Goal: Transaction & Acquisition: Purchase product/service

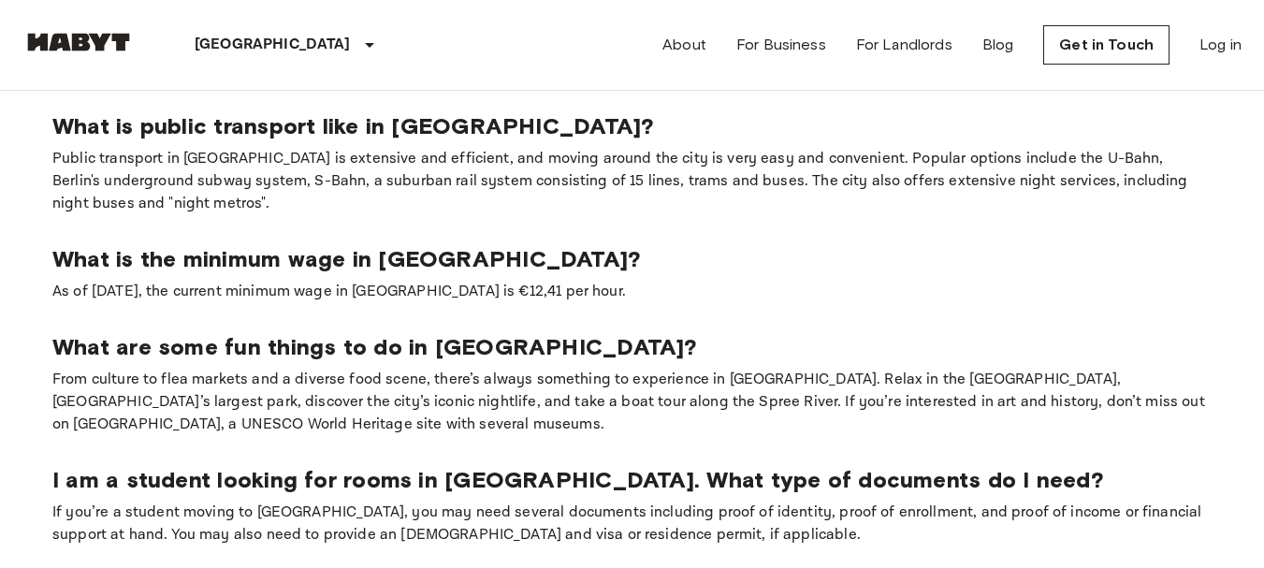
scroll to position [1129, 0]
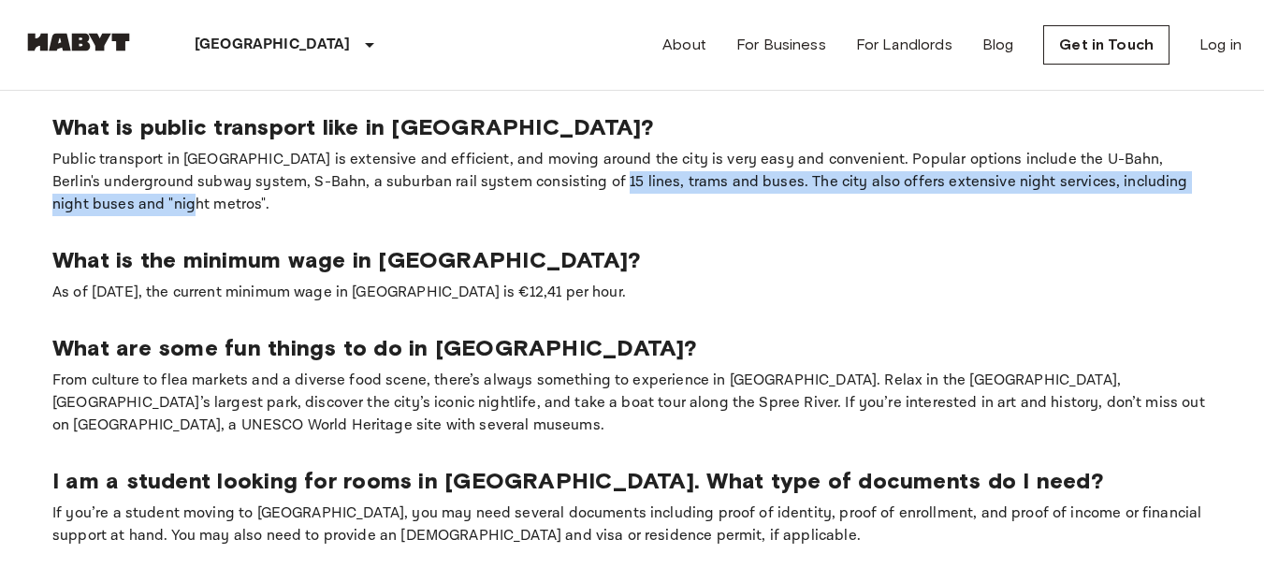
drag, startPoint x: 534, startPoint y: 123, endPoint x: 888, endPoint y: 149, distance: 354.6
click at [888, 149] on p "Public transport in [GEOGRAPHIC_DATA] is extensive and efficient, and moving ar…" at bounding box center [631, 182] width 1159 height 67
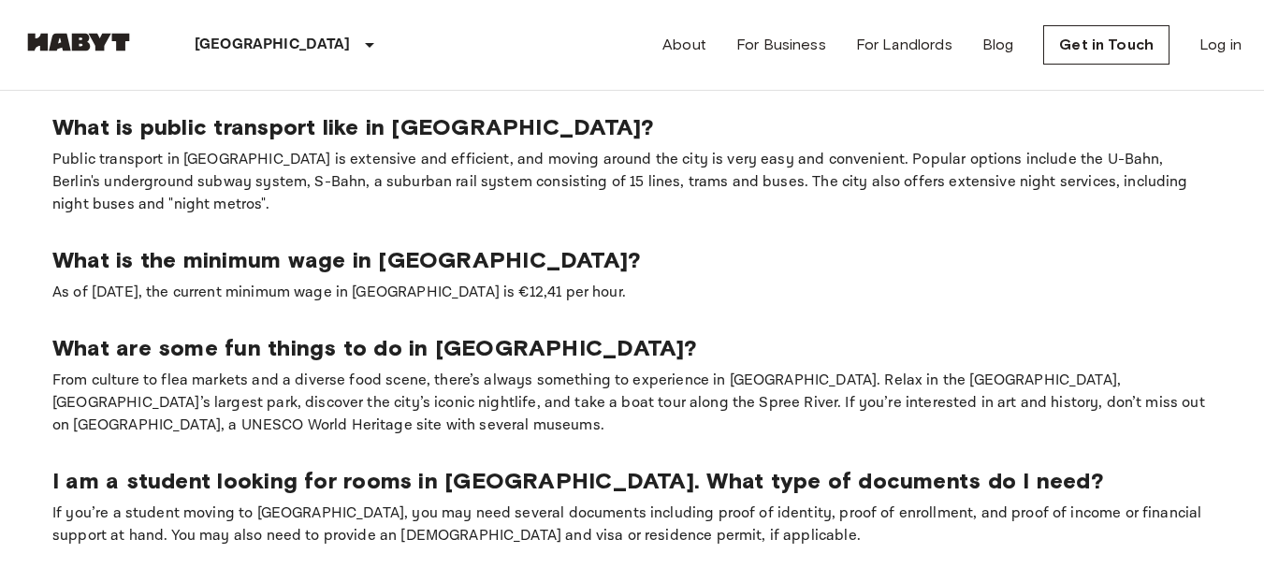
click at [856, 172] on section "Is Berlin expensive to live in? While the cost of living in Berlin may not be t…" at bounding box center [631, 275] width 1219 height 604
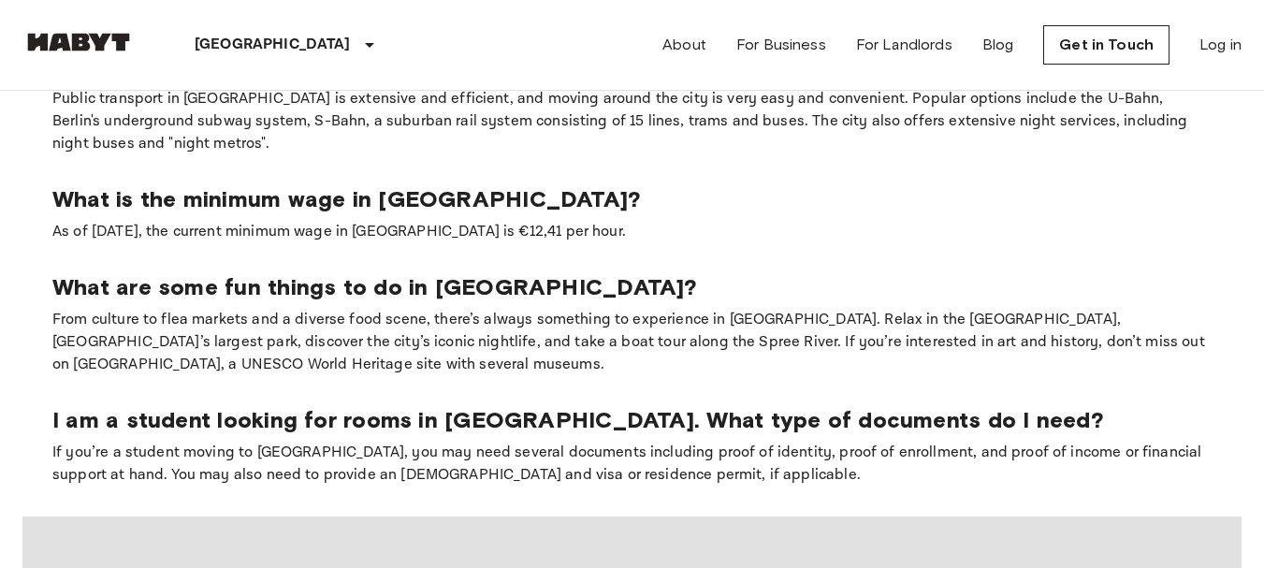
scroll to position [1185, 0]
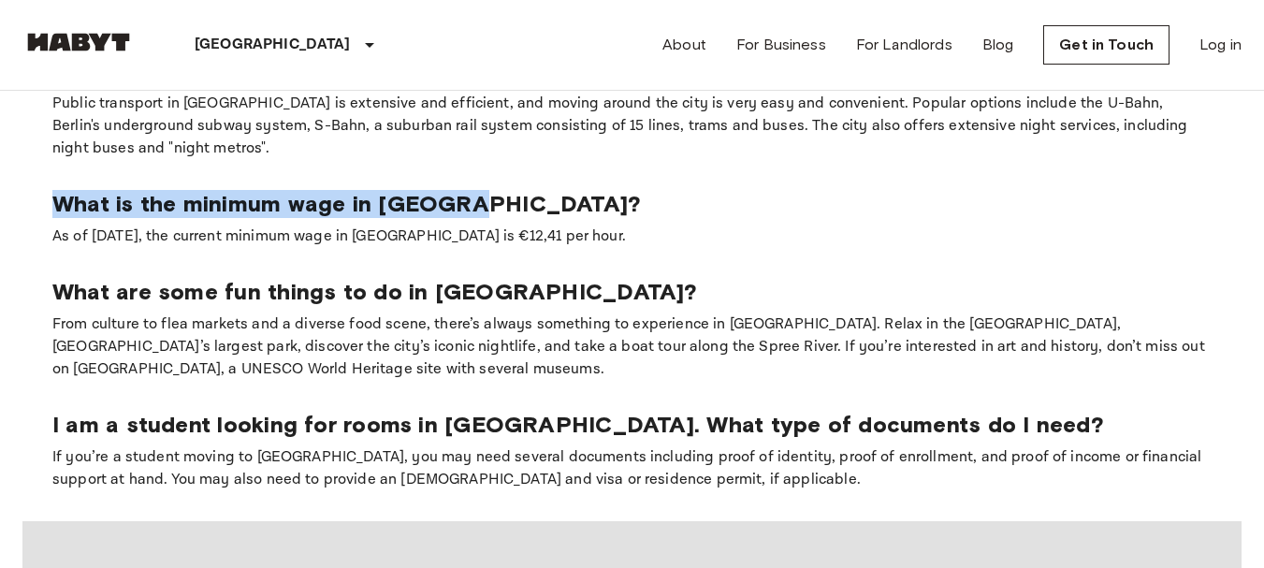
drag, startPoint x: 457, startPoint y: 138, endPoint x: 46, endPoint y: 142, distance: 411.7
click at [46, 142] on section "Is Berlin expensive to live in? While the cost of living in Berlin may not be t…" at bounding box center [631, 219] width 1219 height 604
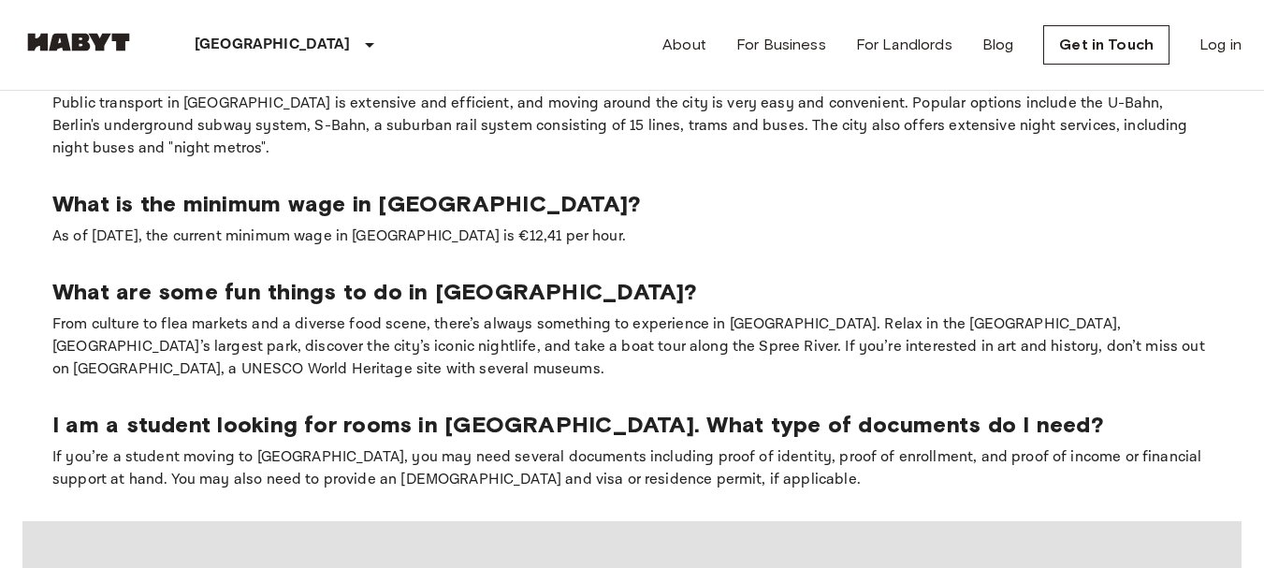
click at [729, 190] on div "What is the minimum wage in Berlin? As of January 2024, the current minimum wag…" at bounding box center [631, 219] width 1159 height 58
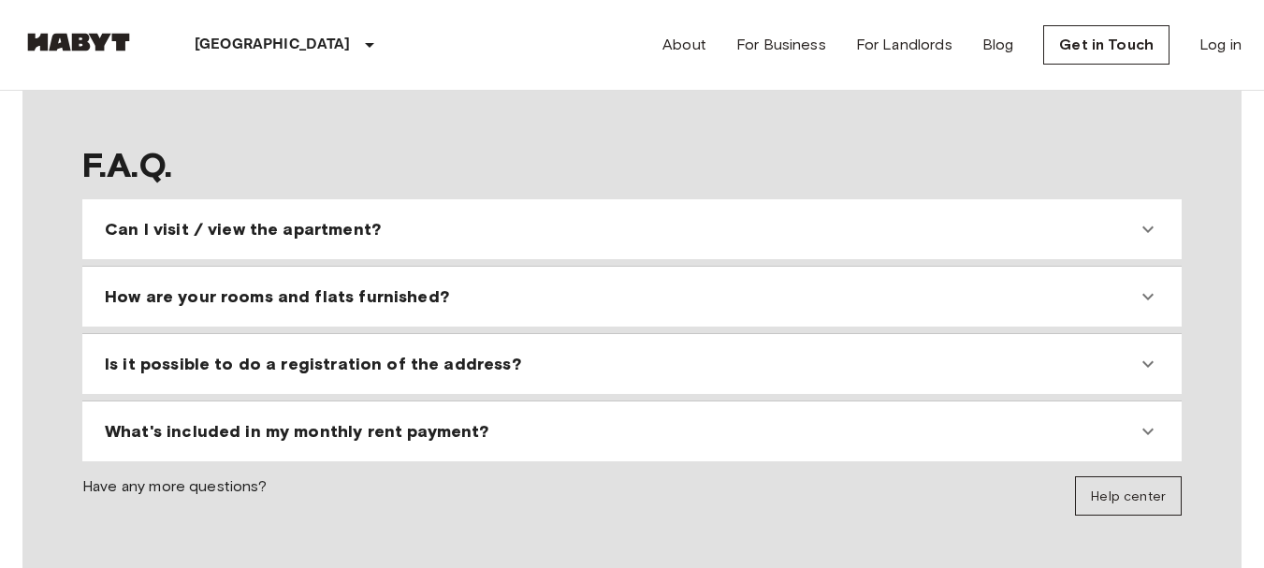
scroll to position [1628, 0]
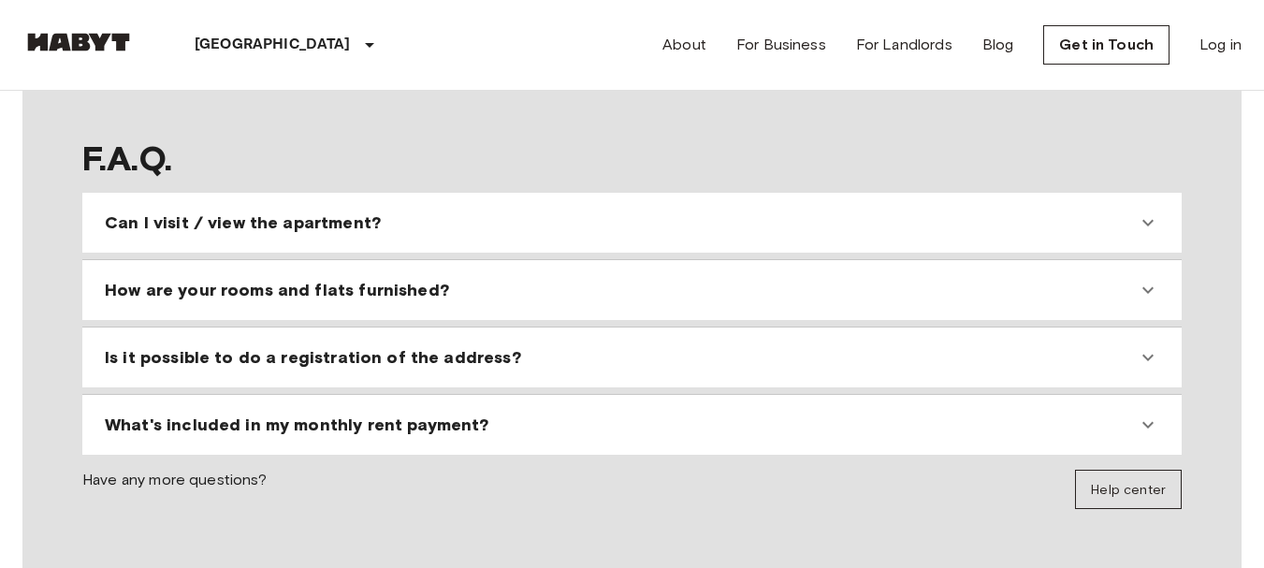
click at [729, 211] on div "Can I visit / view the apartment?" at bounding box center [621, 222] width 1032 height 22
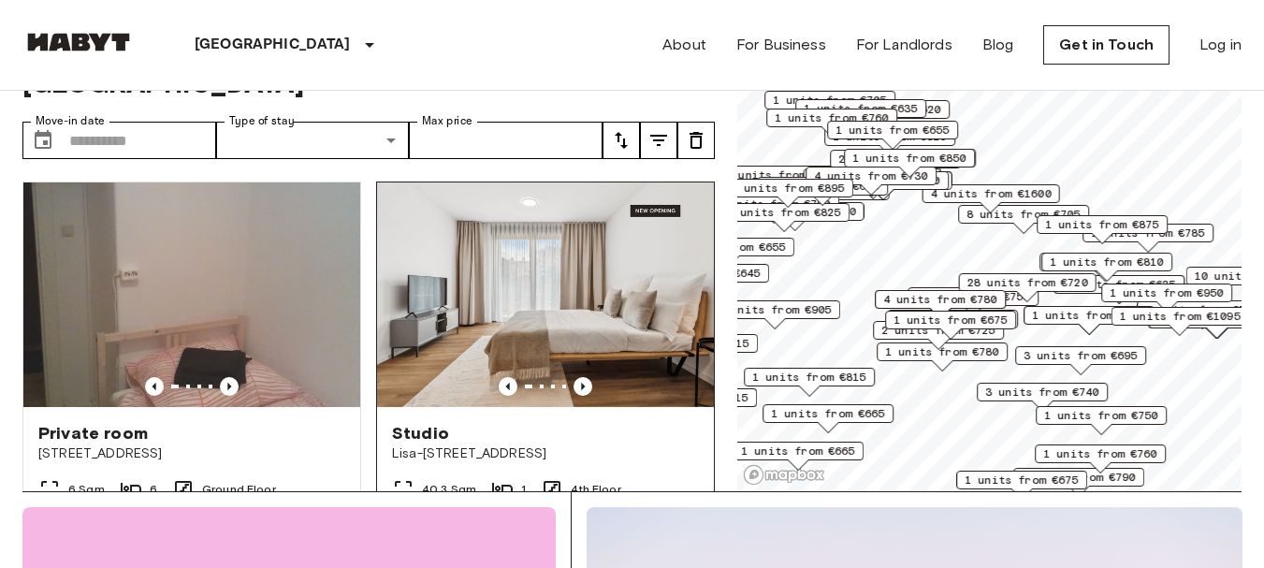
scroll to position [68, 0]
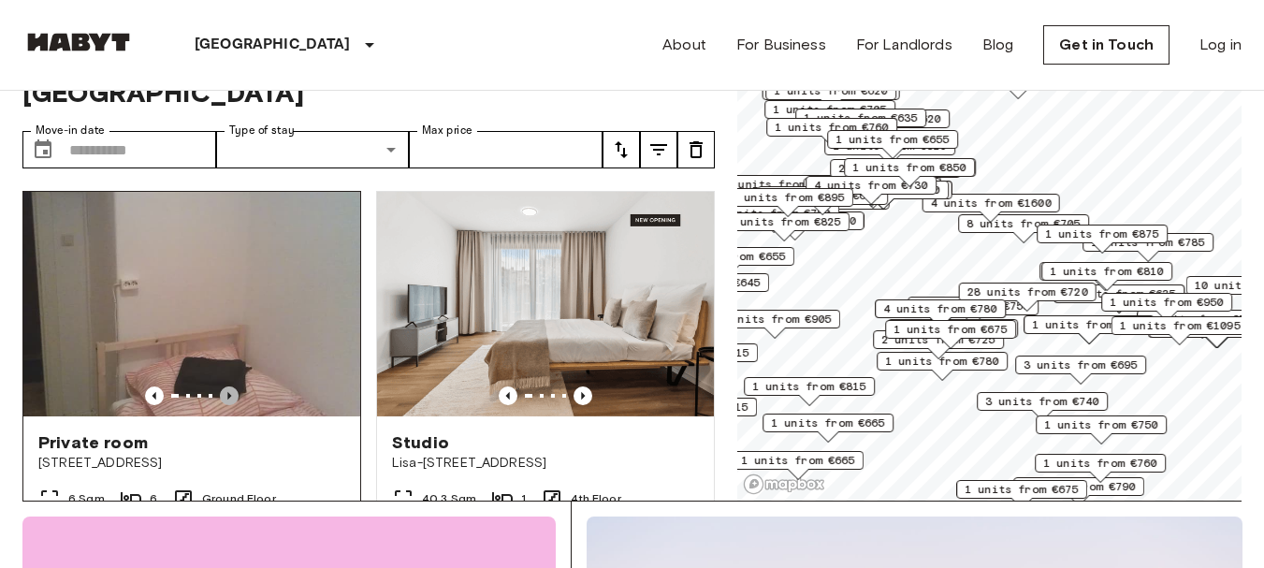
click at [225, 386] on icon "Previous image" at bounding box center [229, 395] width 19 height 19
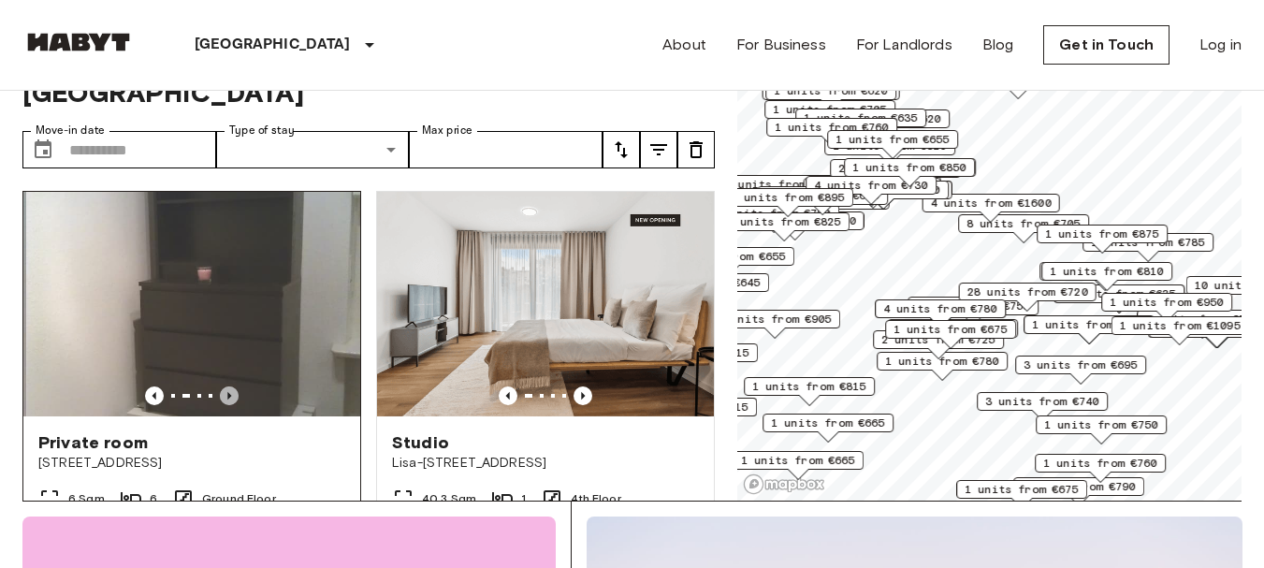
click at [225, 386] on icon "Previous image" at bounding box center [229, 395] width 19 height 19
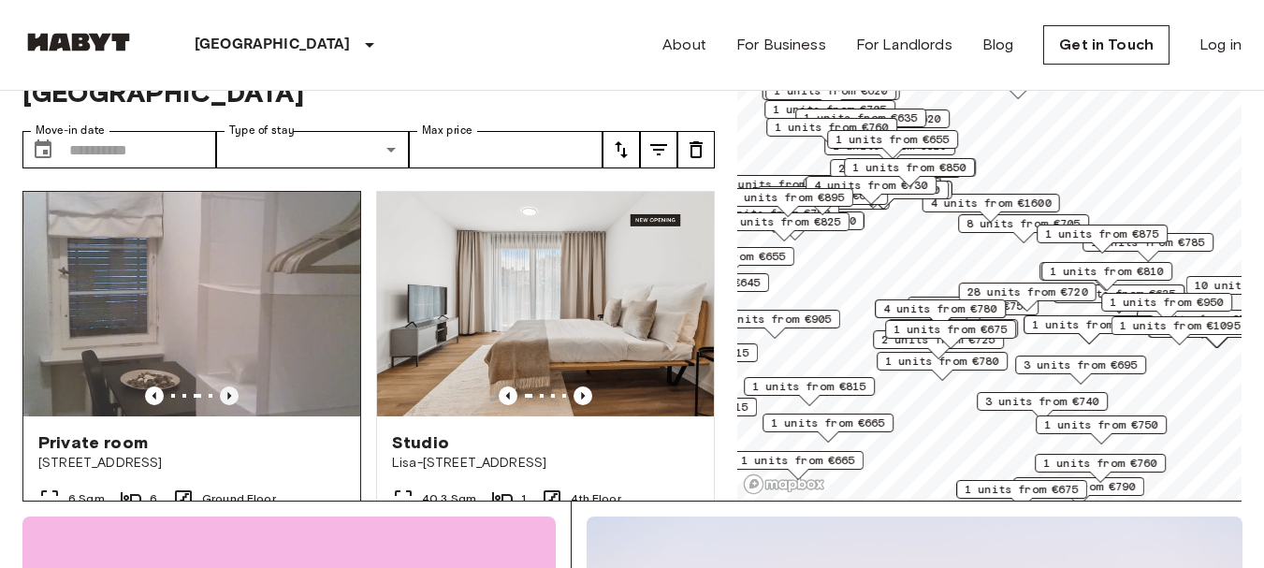
click at [225, 386] on icon "Previous image" at bounding box center [229, 395] width 19 height 19
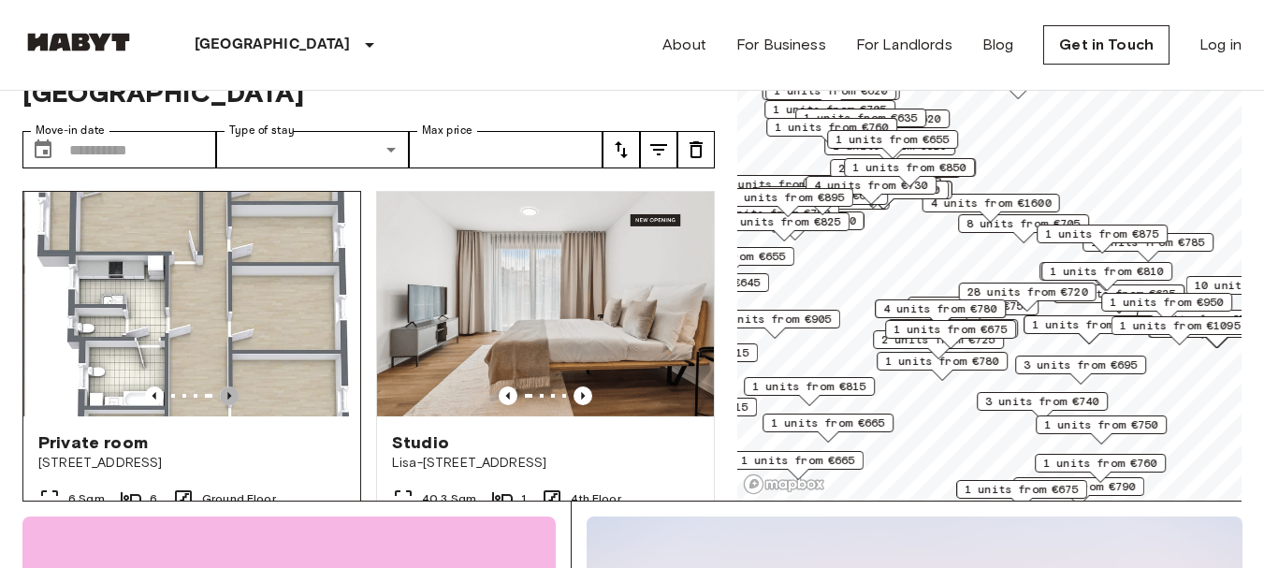
click at [225, 386] on icon "Previous image" at bounding box center [229, 395] width 19 height 19
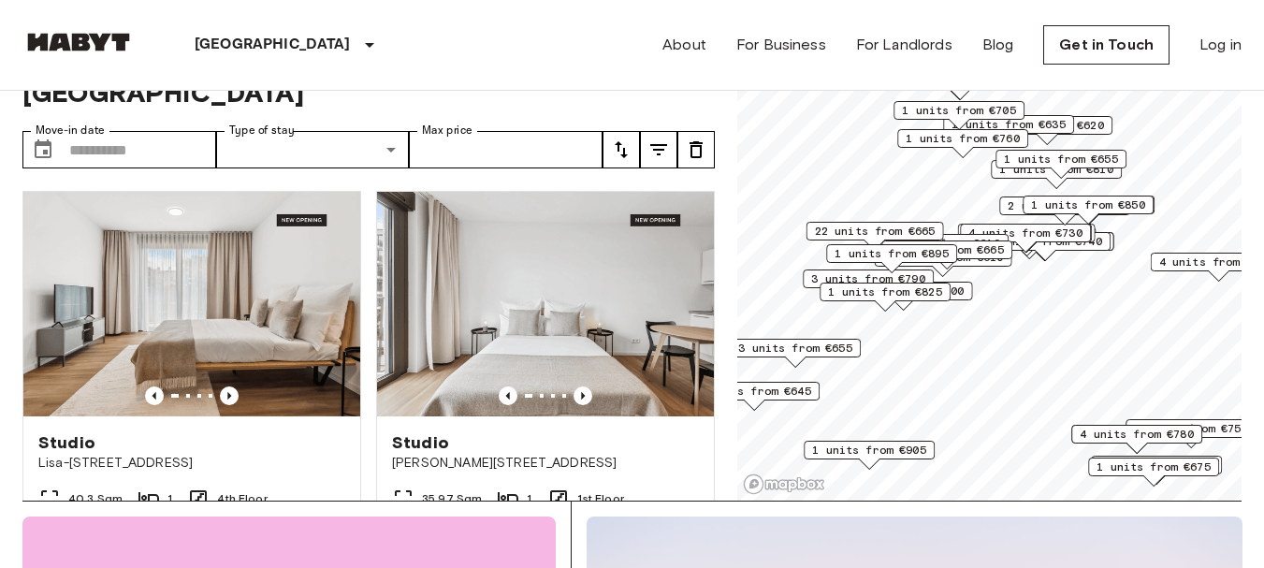
click at [1116, 209] on span "1 units from €850" at bounding box center [1088, 204] width 114 height 17
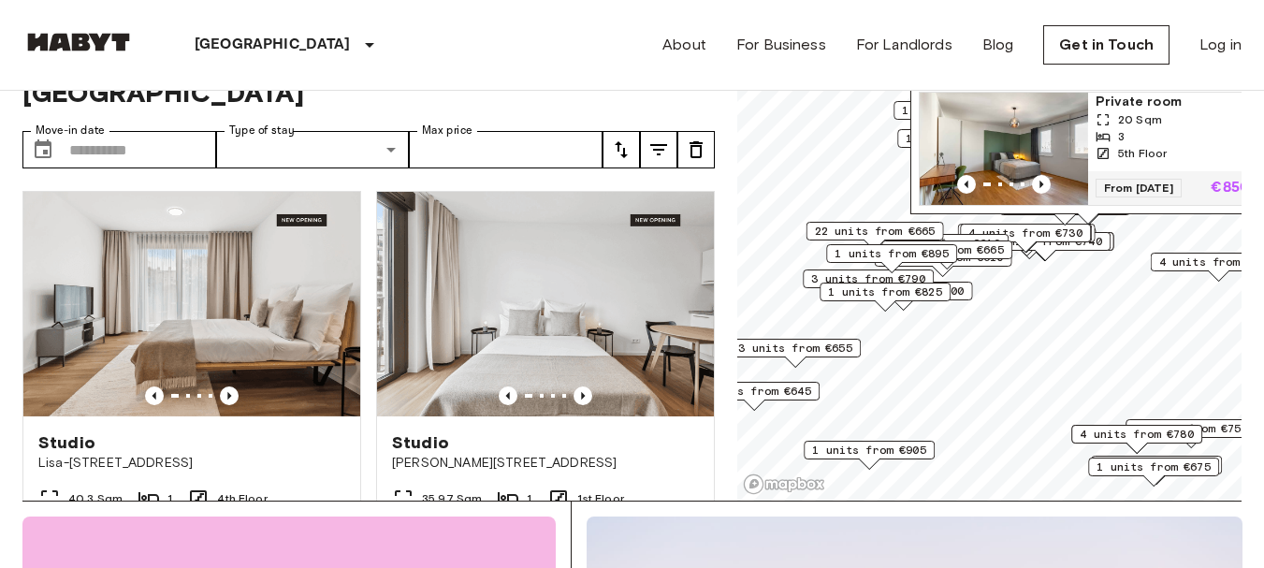
click at [810, 399] on span "1 units from €645" at bounding box center [754, 391] width 114 height 17
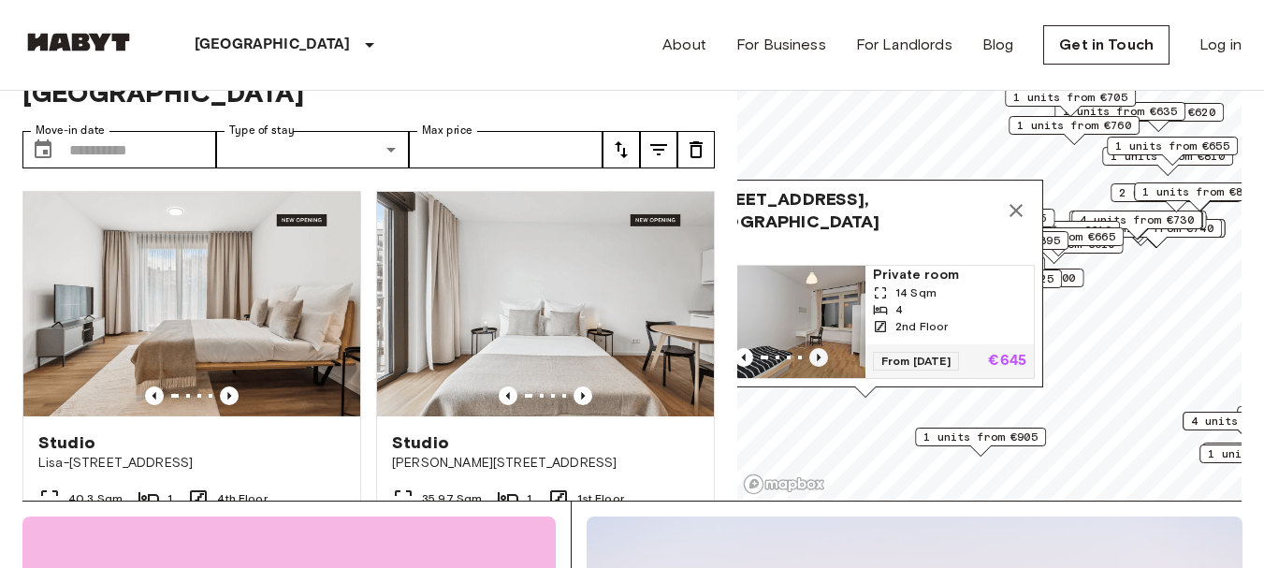
click at [821, 348] on icon "Previous image" at bounding box center [818, 357] width 19 height 19
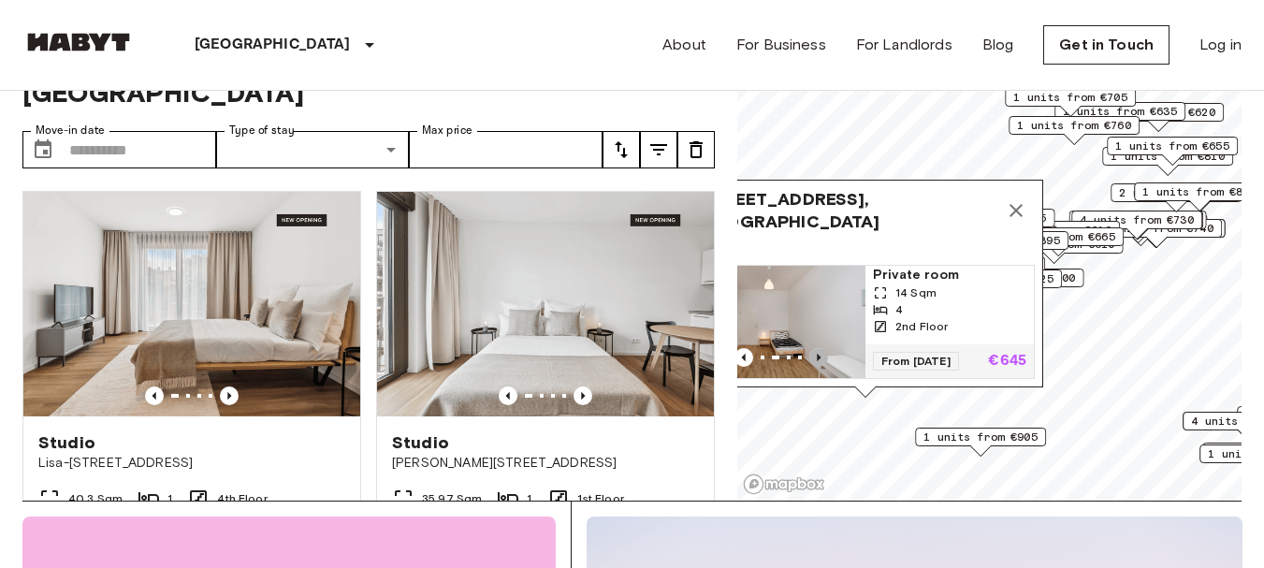
click at [821, 348] on icon "Previous image" at bounding box center [818, 357] width 19 height 19
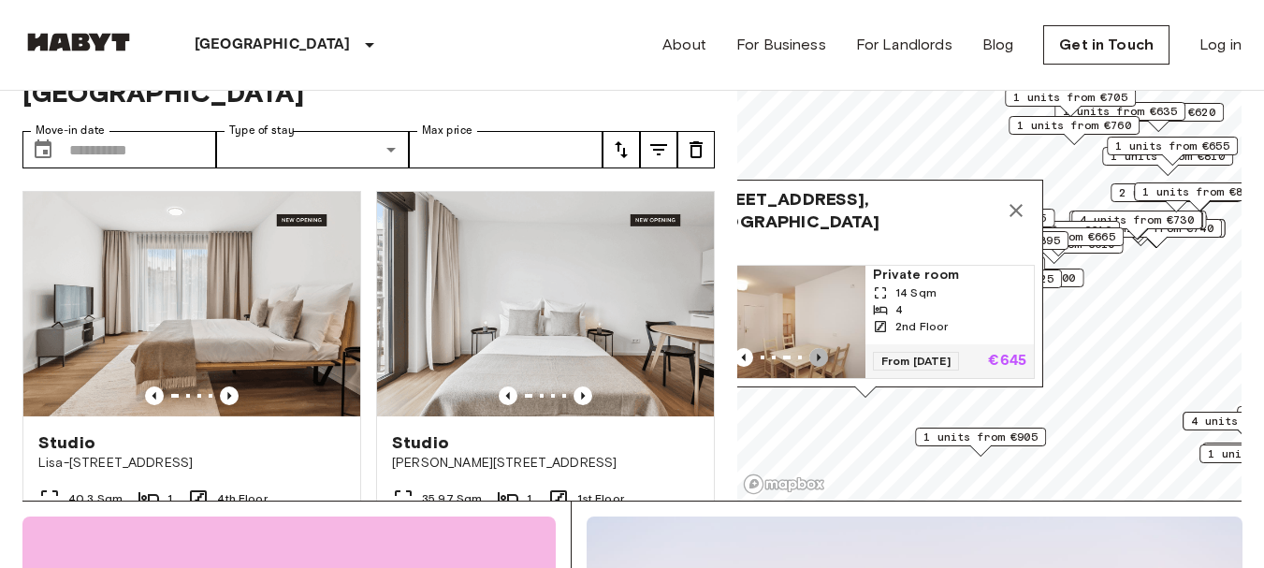
click at [821, 348] on icon "Previous image" at bounding box center [818, 357] width 19 height 19
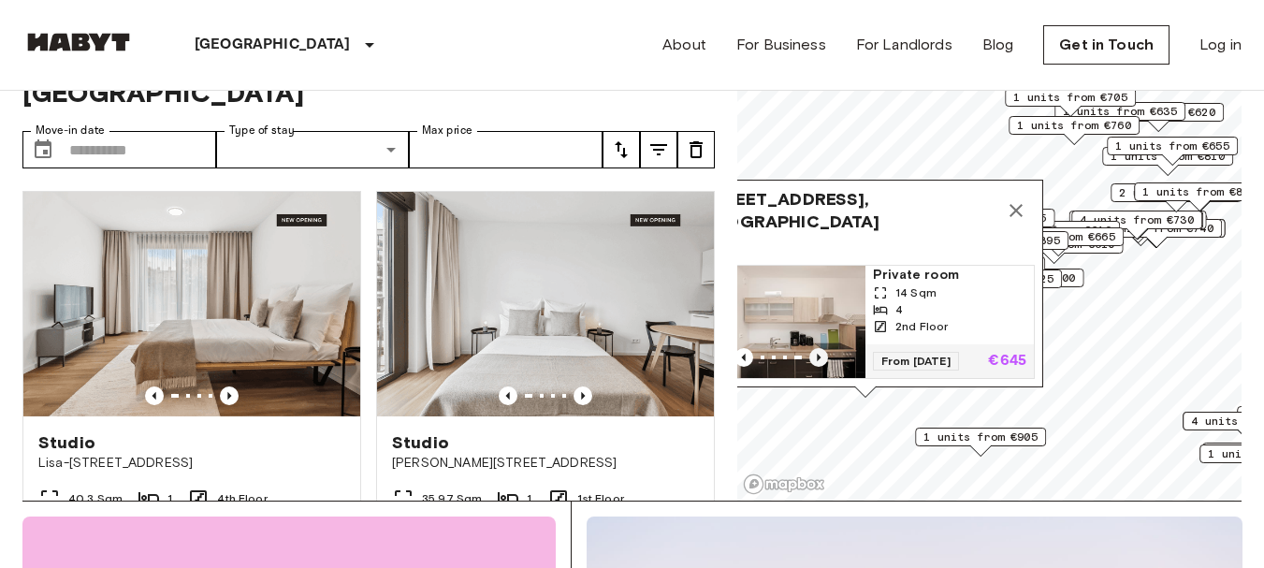
click at [821, 348] on icon "Previous image" at bounding box center [818, 357] width 19 height 19
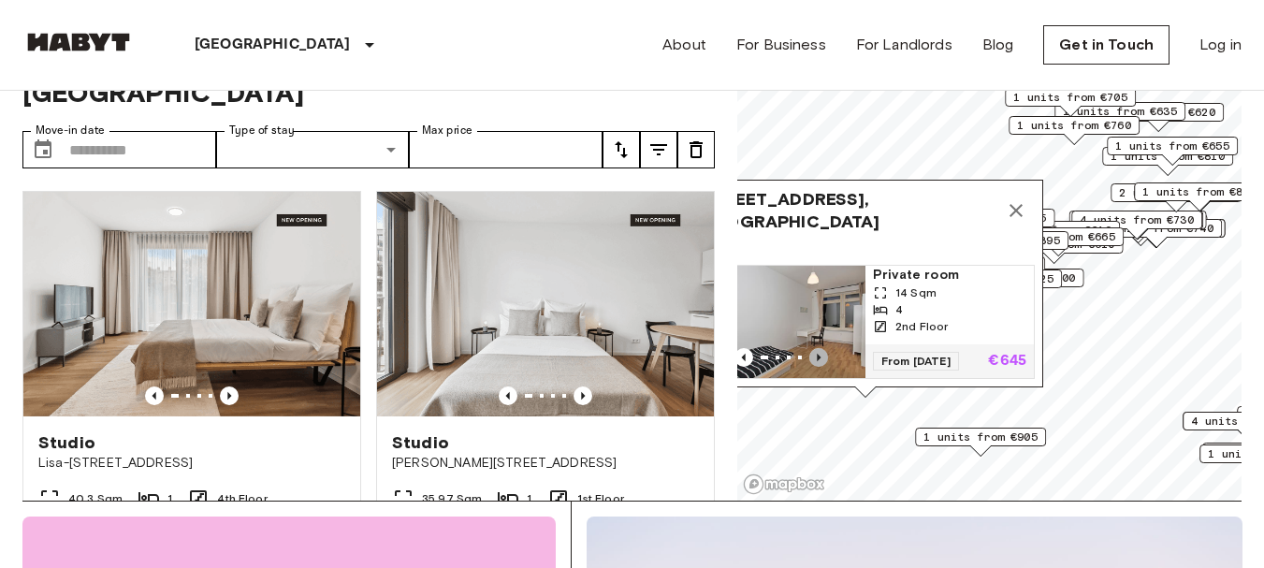
click at [821, 348] on icon "Previous image" at bounding box center [818, 357] width 19 height 19
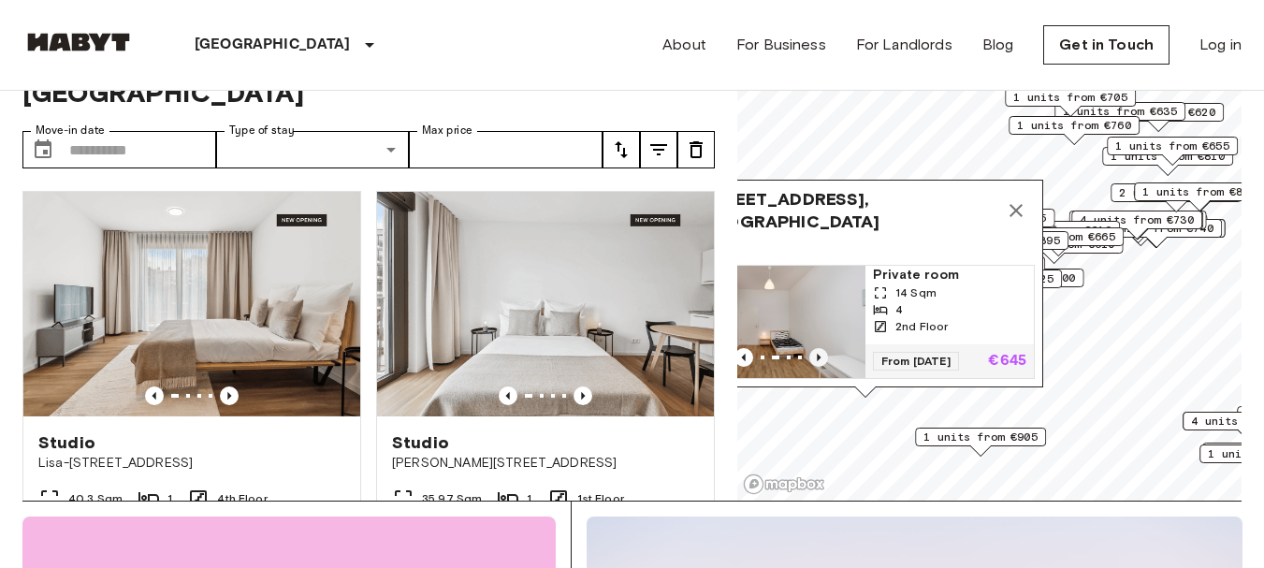
click at [821, 348] on icon "Previous image" at bounding box center [818, 357] width 19 height 19
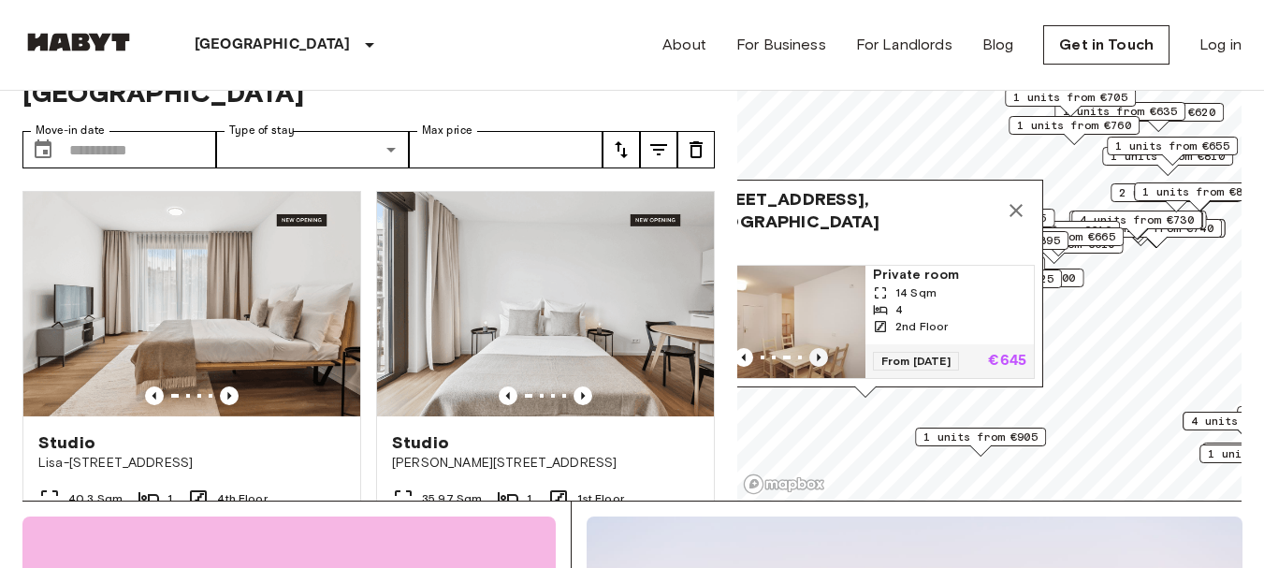
click at [821, 348] on icon "Previous image" at bounding box center [818, 357] width 19 height 19
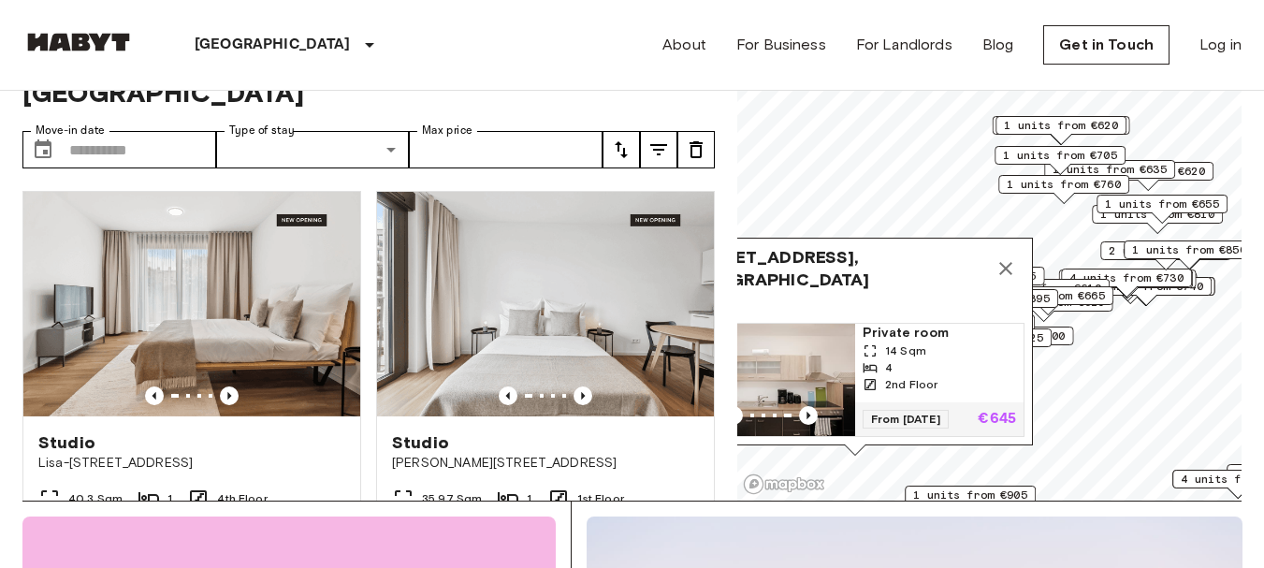
click at [1098, 124] on span "1 units from €620" at bounding box center [1061, 125] width 114 height 17
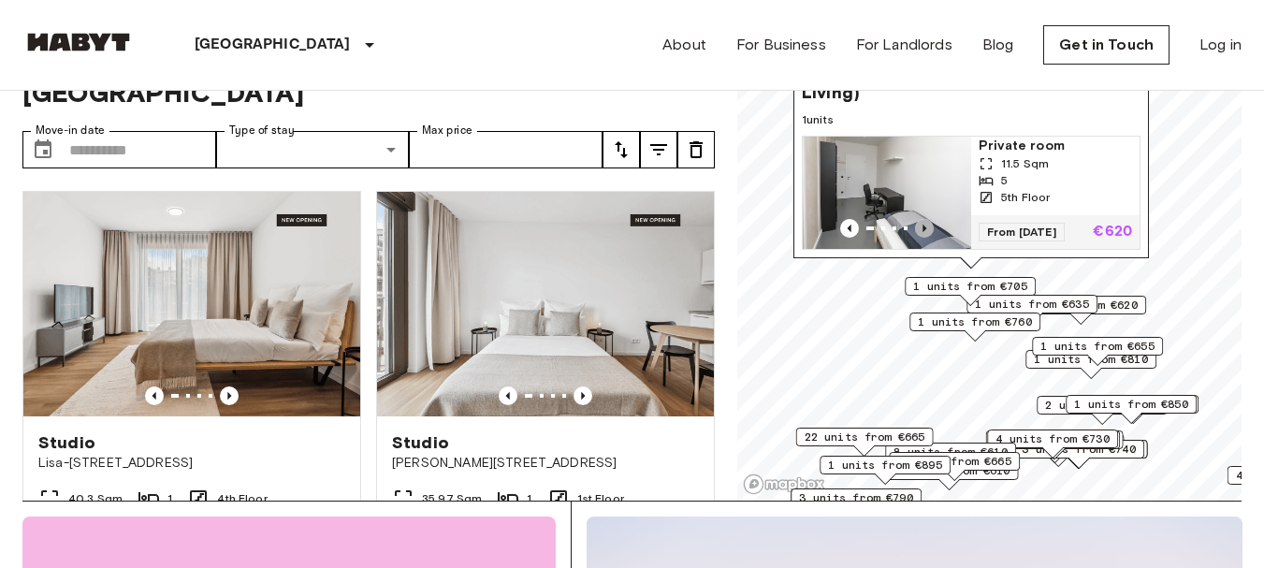
click at [925, 219] on icon "Previous image" at bounding box center [924, 228] width 19 height 19
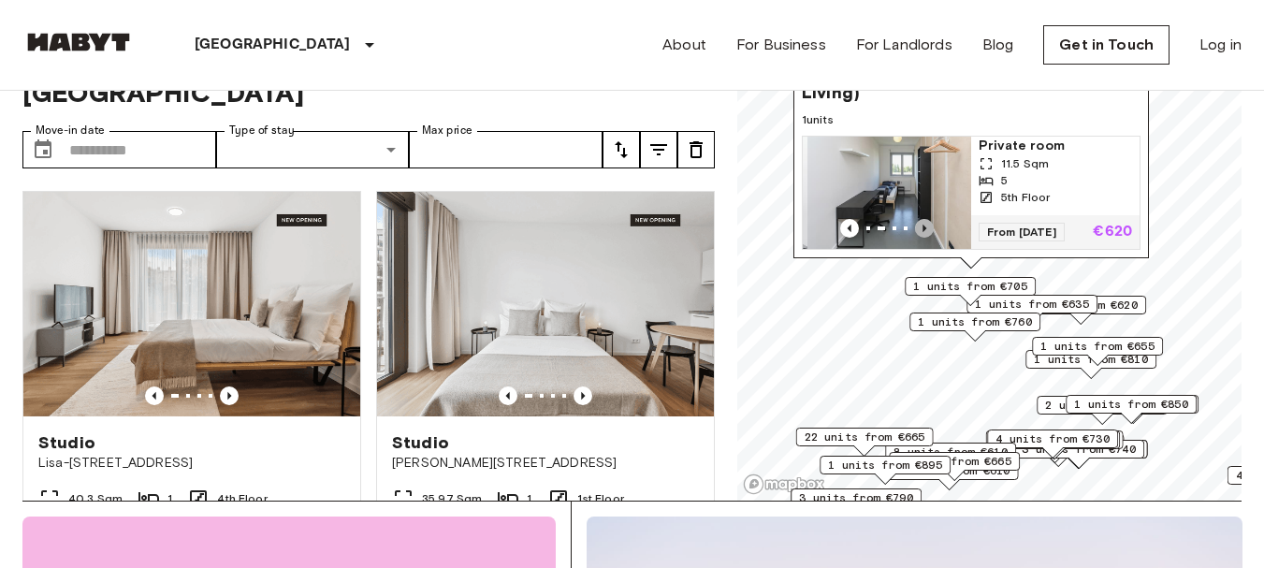
click at [925, 219] on icon "Previous image" at bounding box center [924, 228] width 19 height 19
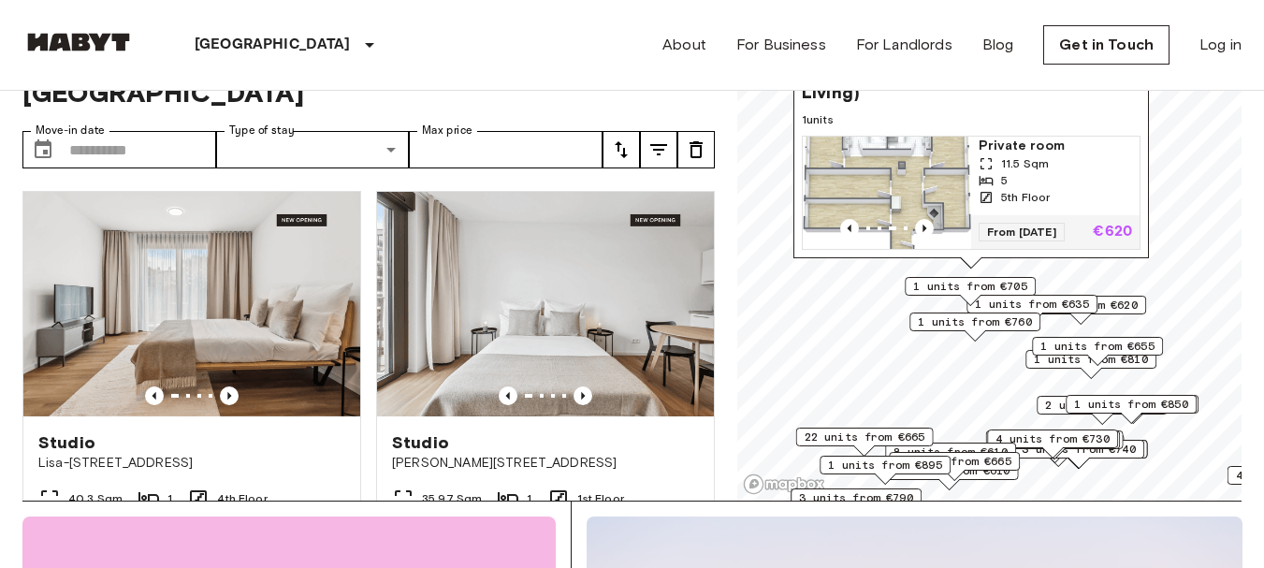
click at [1141, 310] on div "1 units from €620" at bounding box center [1080, 305] width 131 height 19
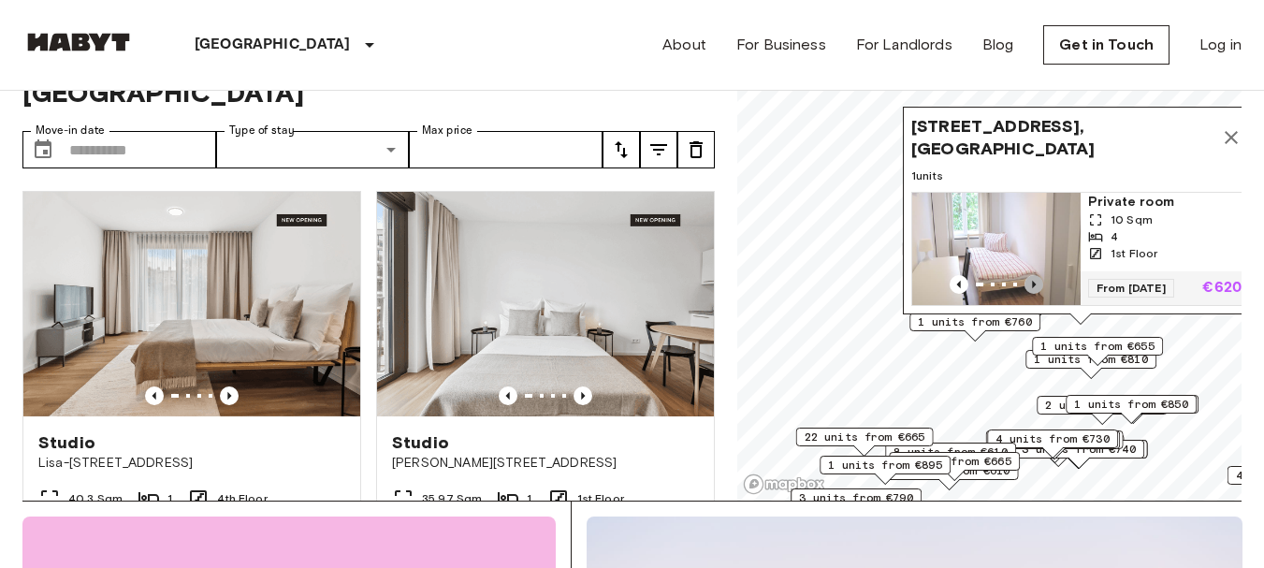
click at [1040, 275] on icon "Previous image" at bounding box center [1033, 284] width 19 height 19
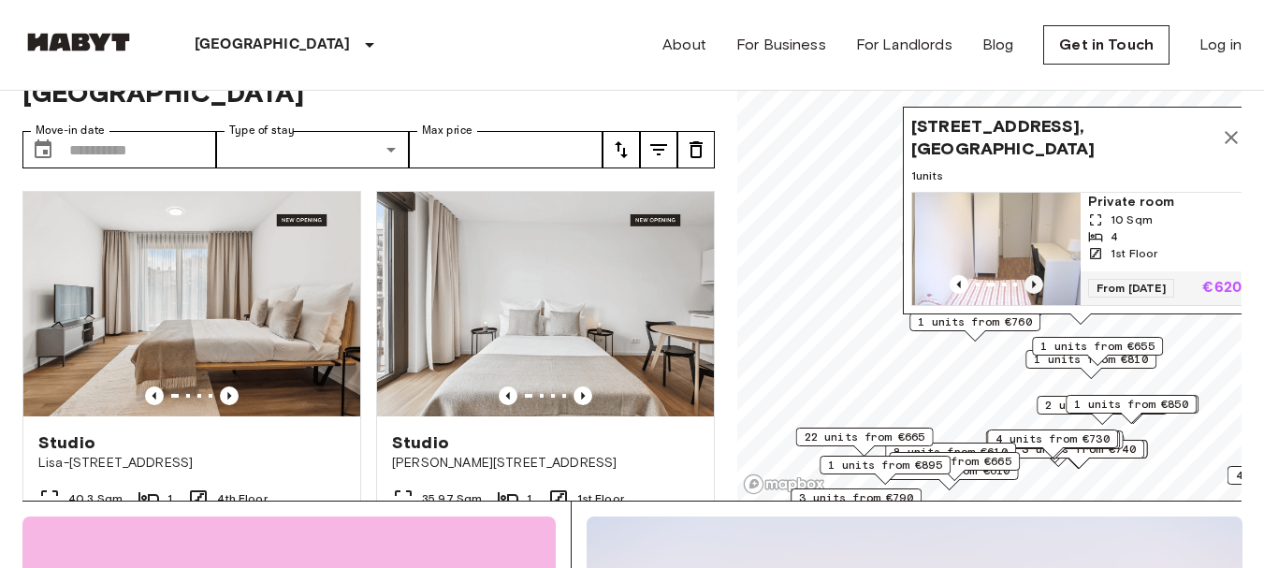
click at [1040, 275] on icon "Previous image" at bounding box center [1033, 284] width 19 height 19
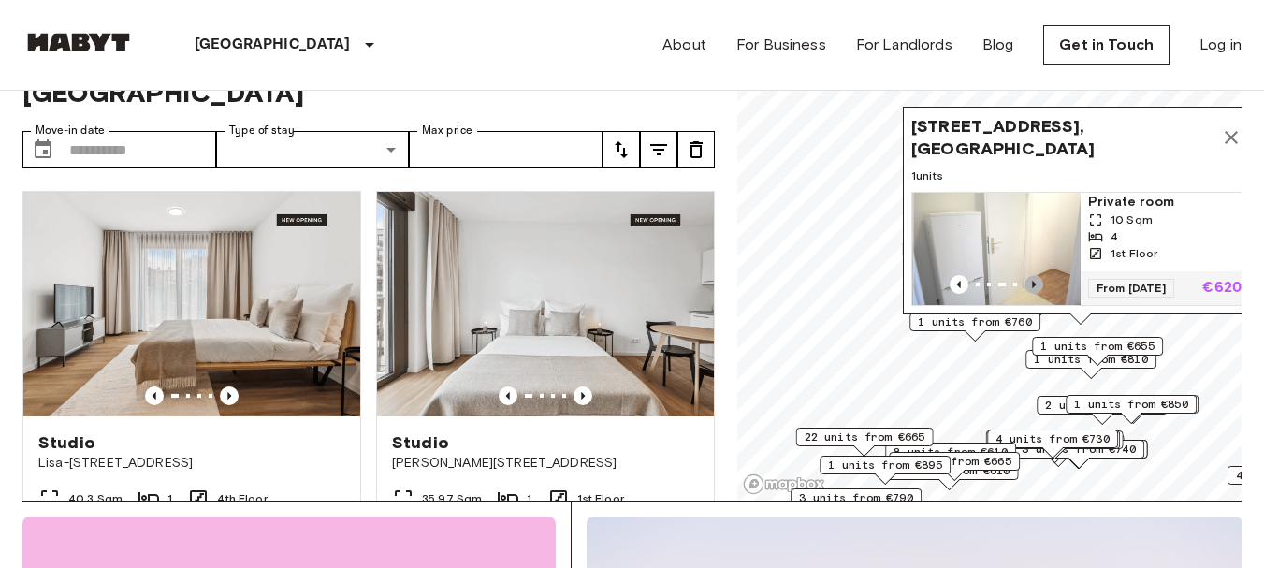
click at [1040, 275] on icon "Previous image" at bounding box center [1033, 284] width 19 height 19
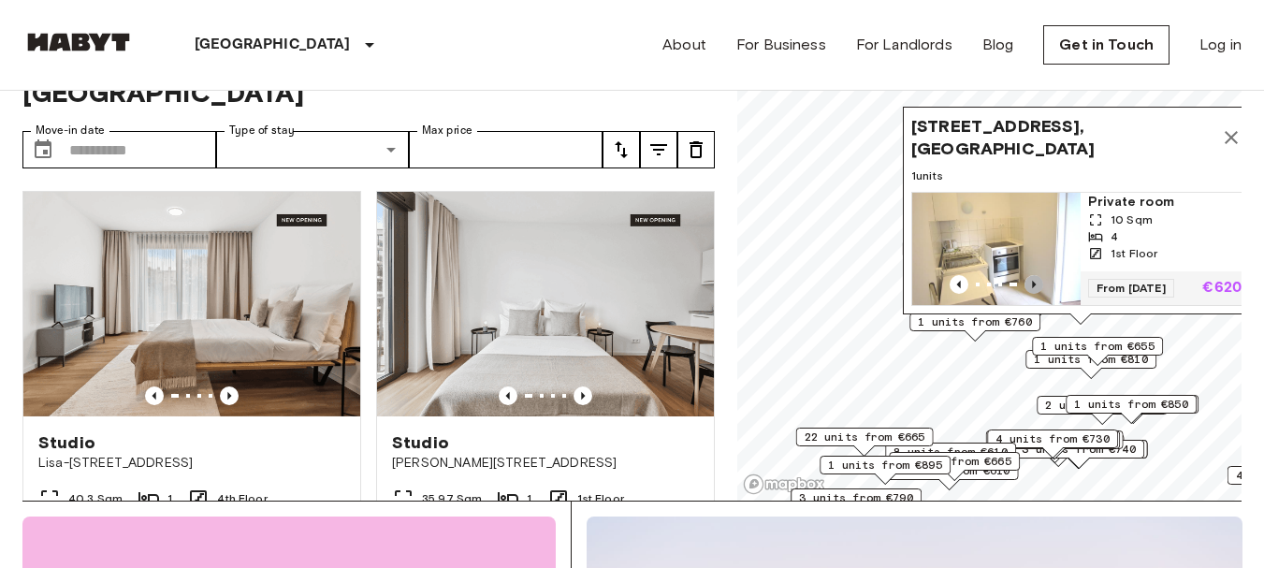
click at [1040, 275] on icon "Previous image" at bounding box center [1033, 284] width 19 height 19
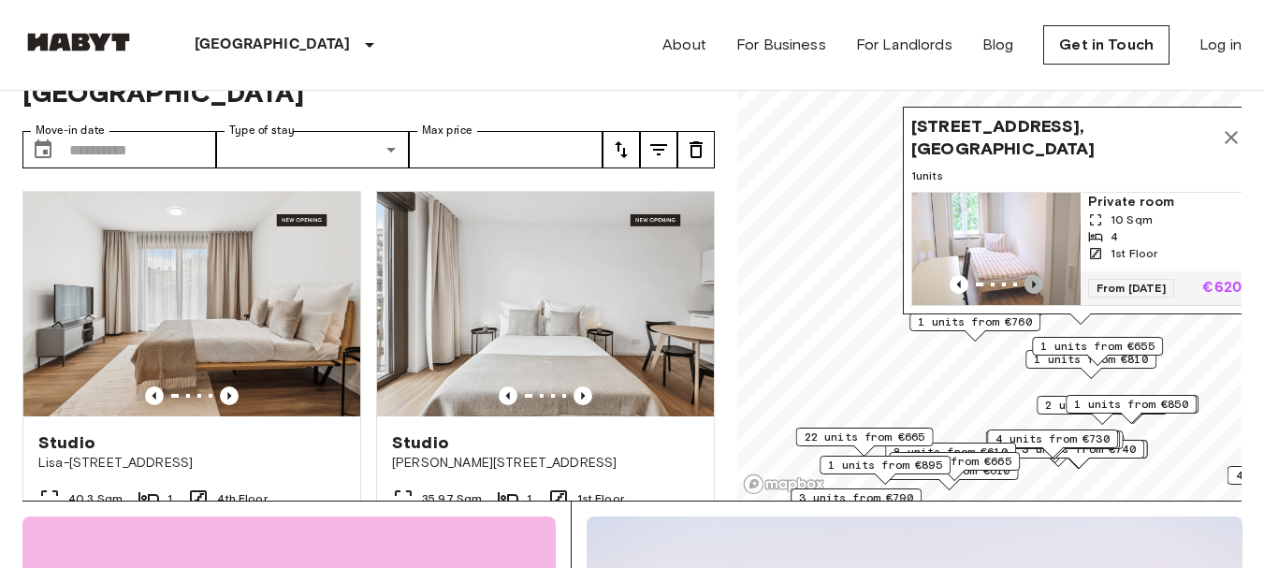
click at [1040, 275] on icon "Previous image" at bounding box center [1033, 284] width 19 height 19
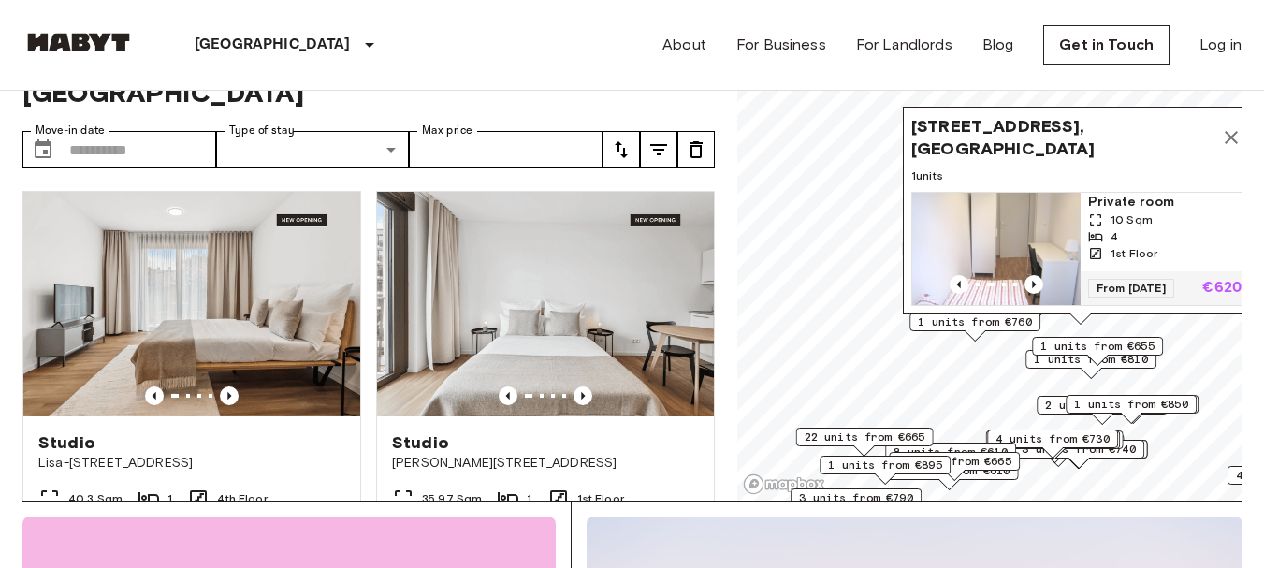
click at [1050, 412] on span "2 units from €730" at bounding box center [1102, 405] width 114 height 17
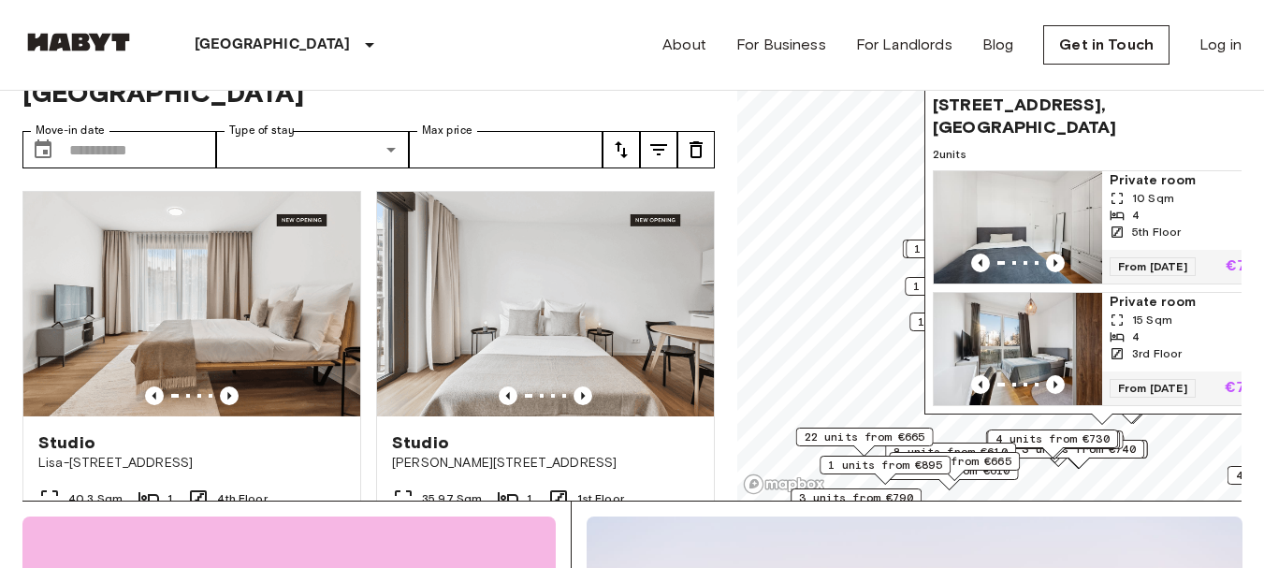
click at [1076, 429] on div "4 units from €730" at bounding box center [1052, 438] width 131 height 19
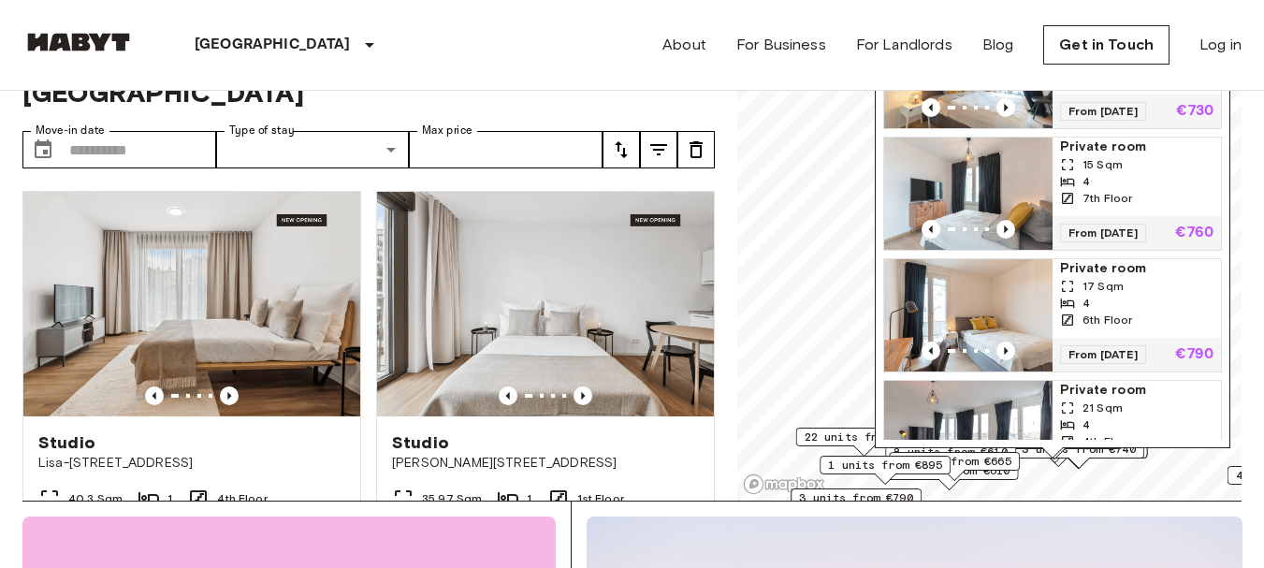
scroll to position [134, 0]
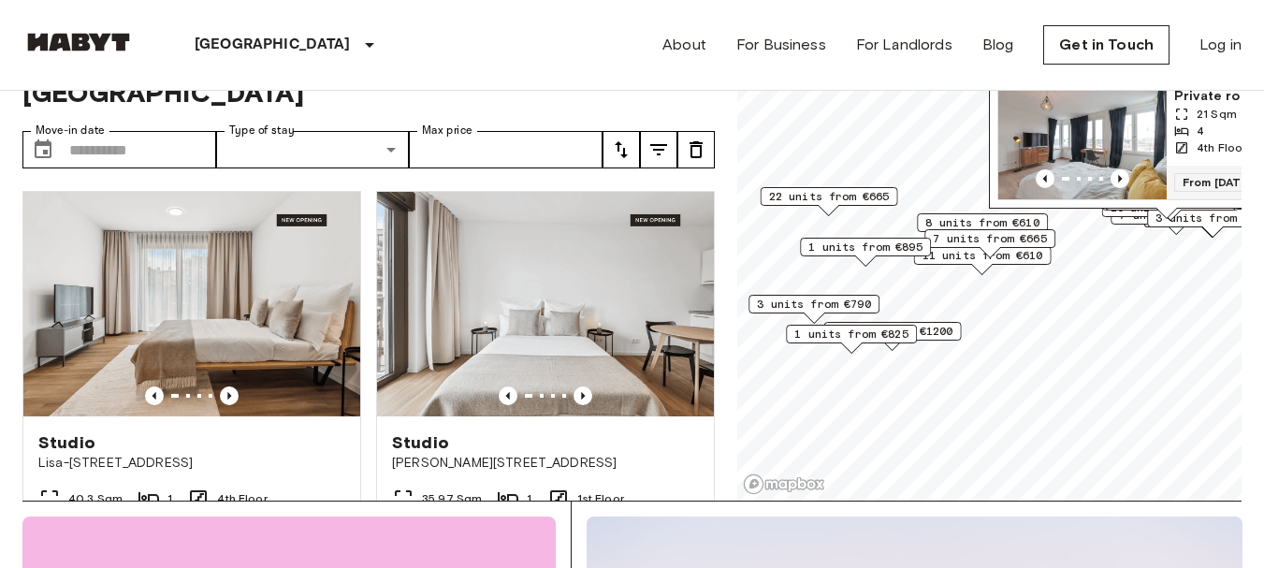
click at [1021, 263] on span "11 units from €610" at bounding box center [982, 255] width 121 height 17
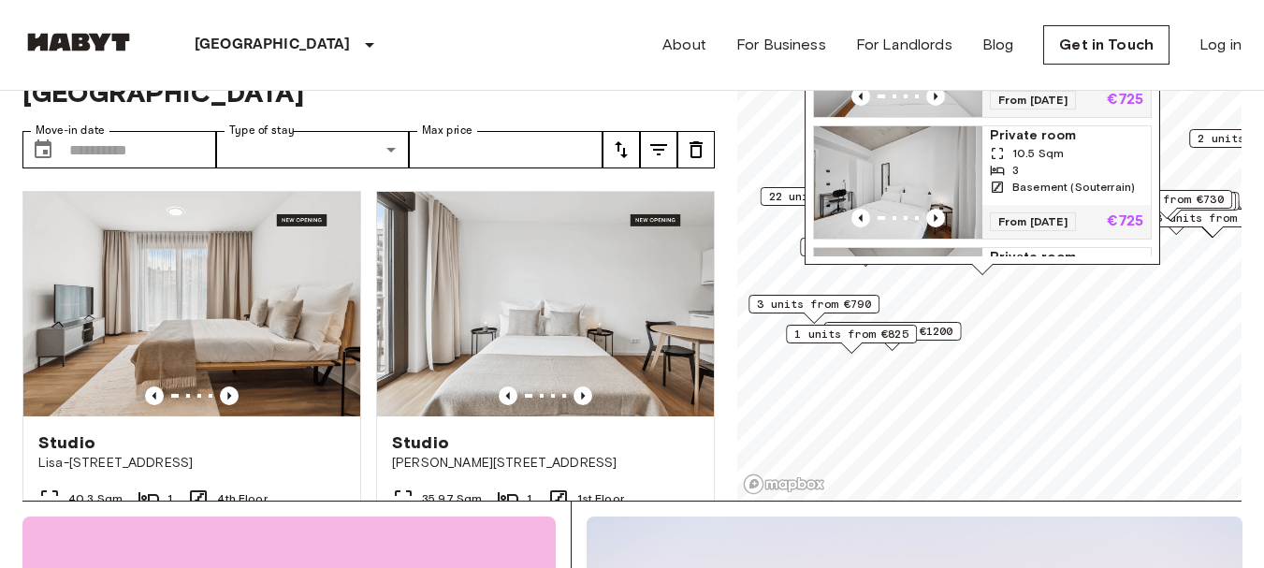
click at [1064, 266] on div "Stromstraße 48a, 10551 Berlin, GER 11 units Private room 14.5 Sqm 3 Basement (S…" at bounding box center [983, 36] width 356 height 478
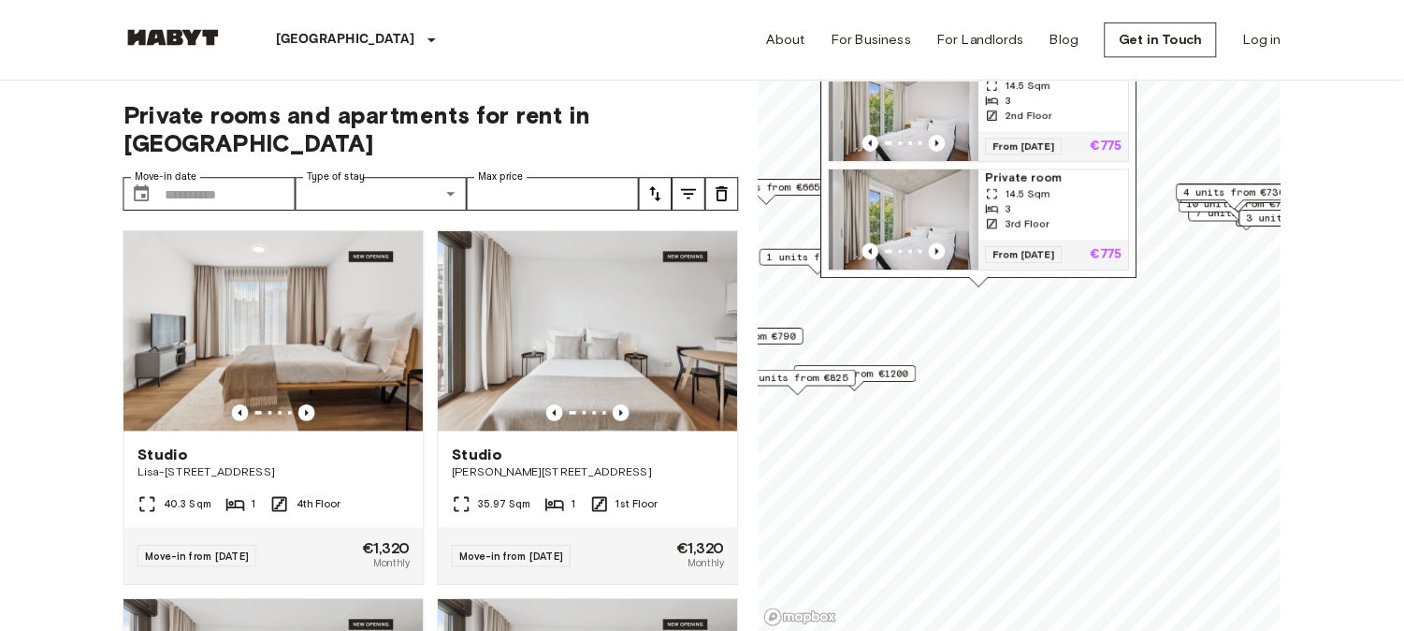
scroll to position [999, 0]
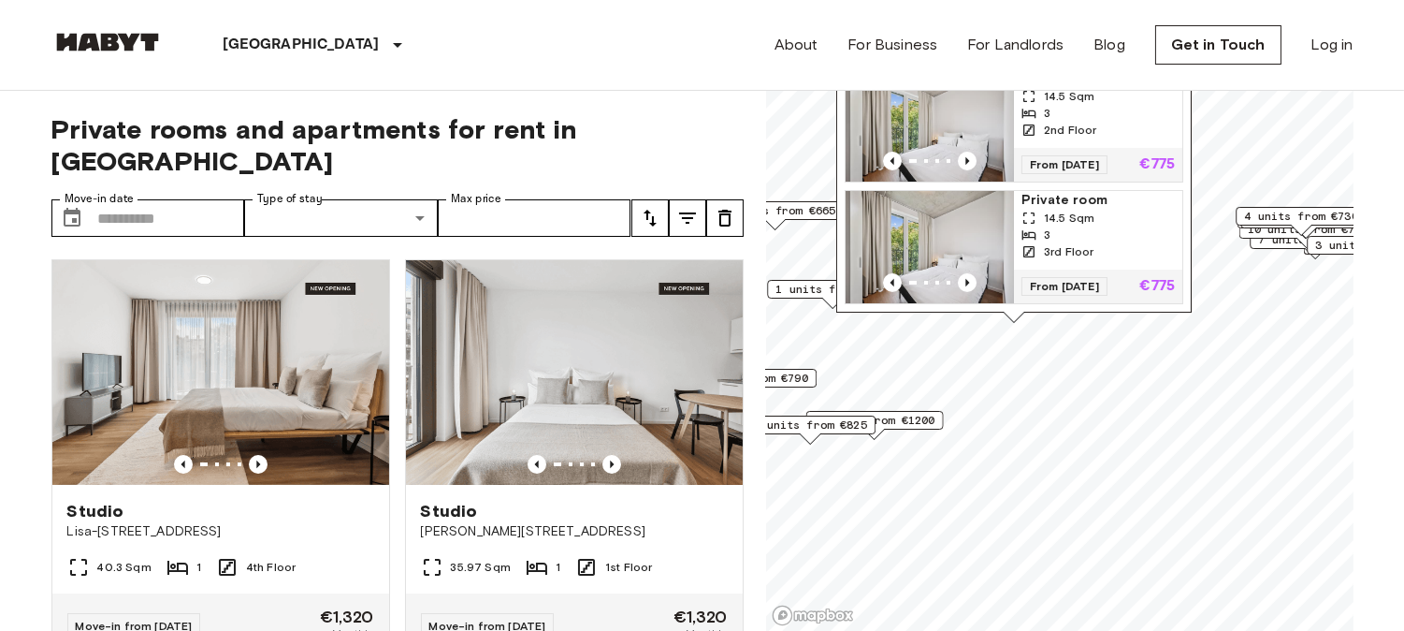
click at [1126, 226] on div "14.5 Sqm" at bounding box center [1098, 218] width 153 height 17
click at [862, 428] on span "1 units from €825" at bounding box center [810, 424] width 114 height 17
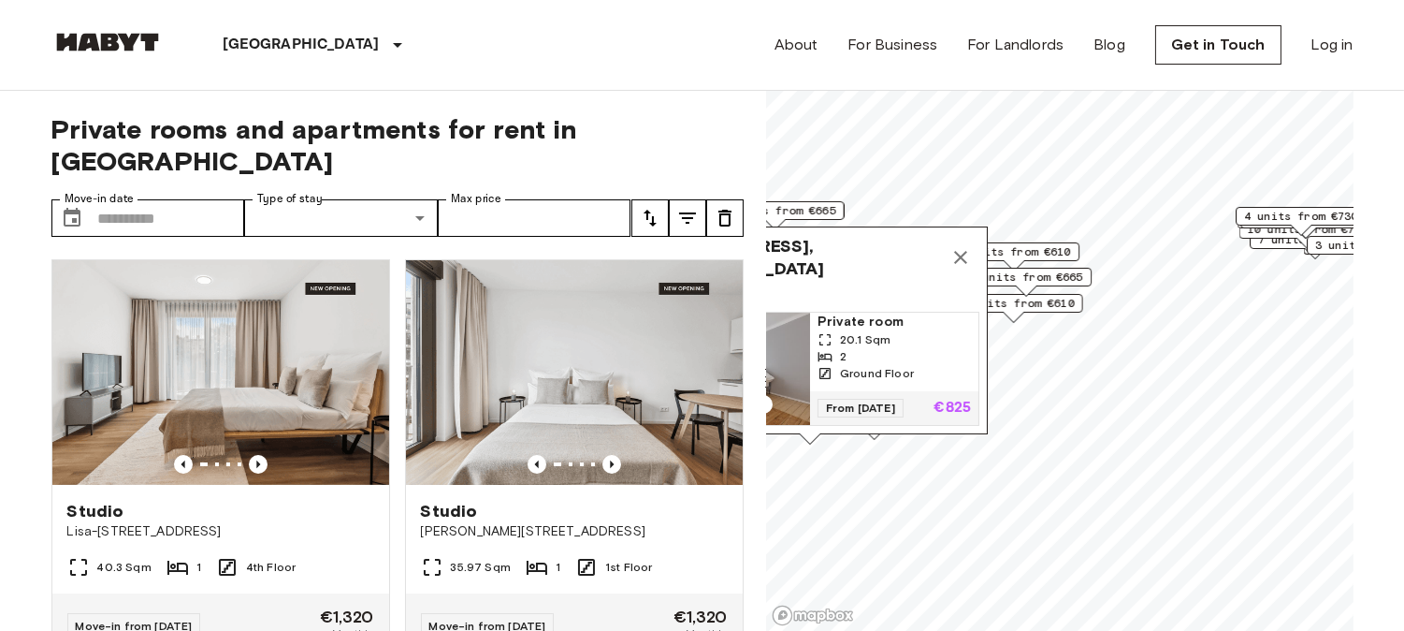
click at [957, 246] on icon "Map marker" at bounding box center [961, 257] width 22 height 22
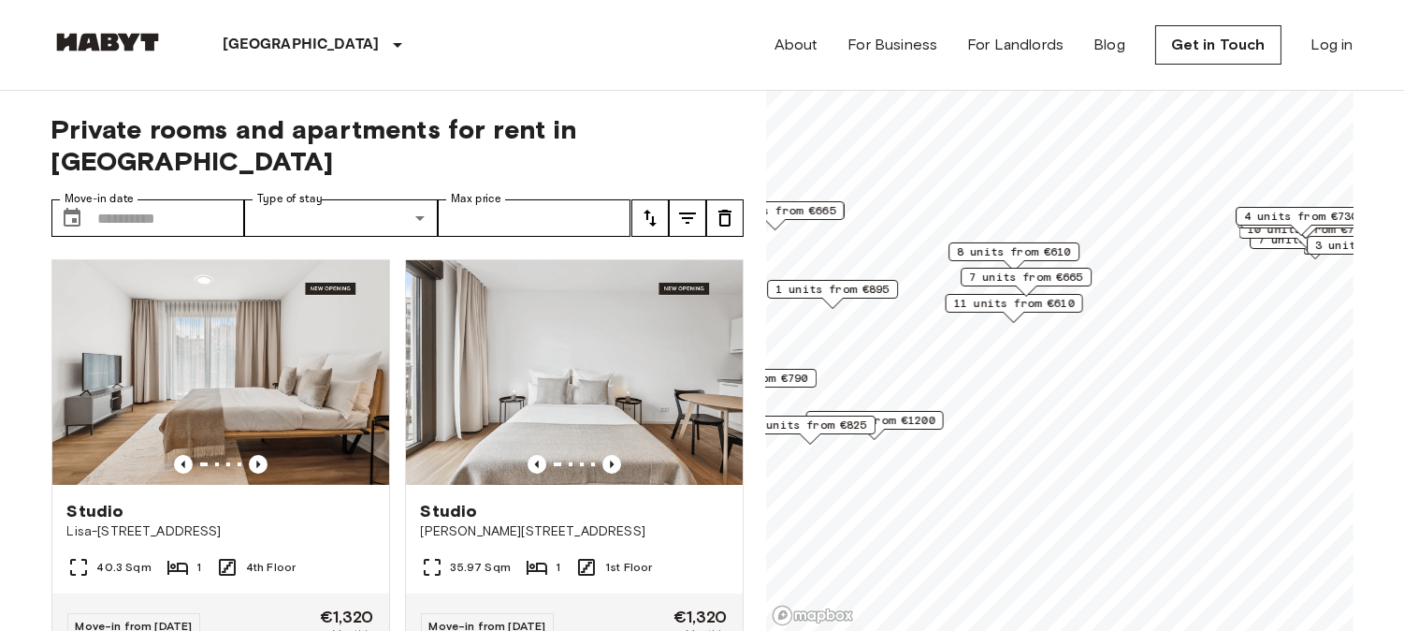
click at [1039, 253] on span "8 units from €610" at bounding box center [1014, 251] width 114 height 17
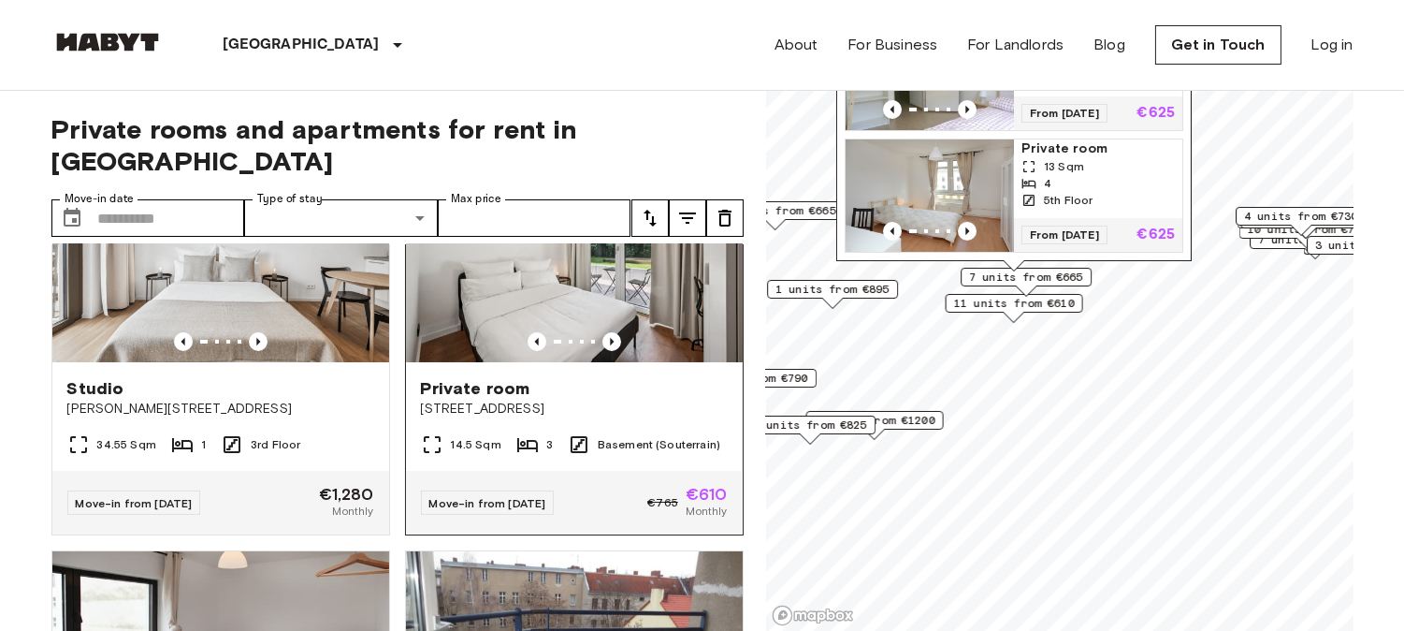
scroll to position [949, 0]
click at [603, 333] on icon "Previous image" at bounding box center [612, 342] width 19 height 19
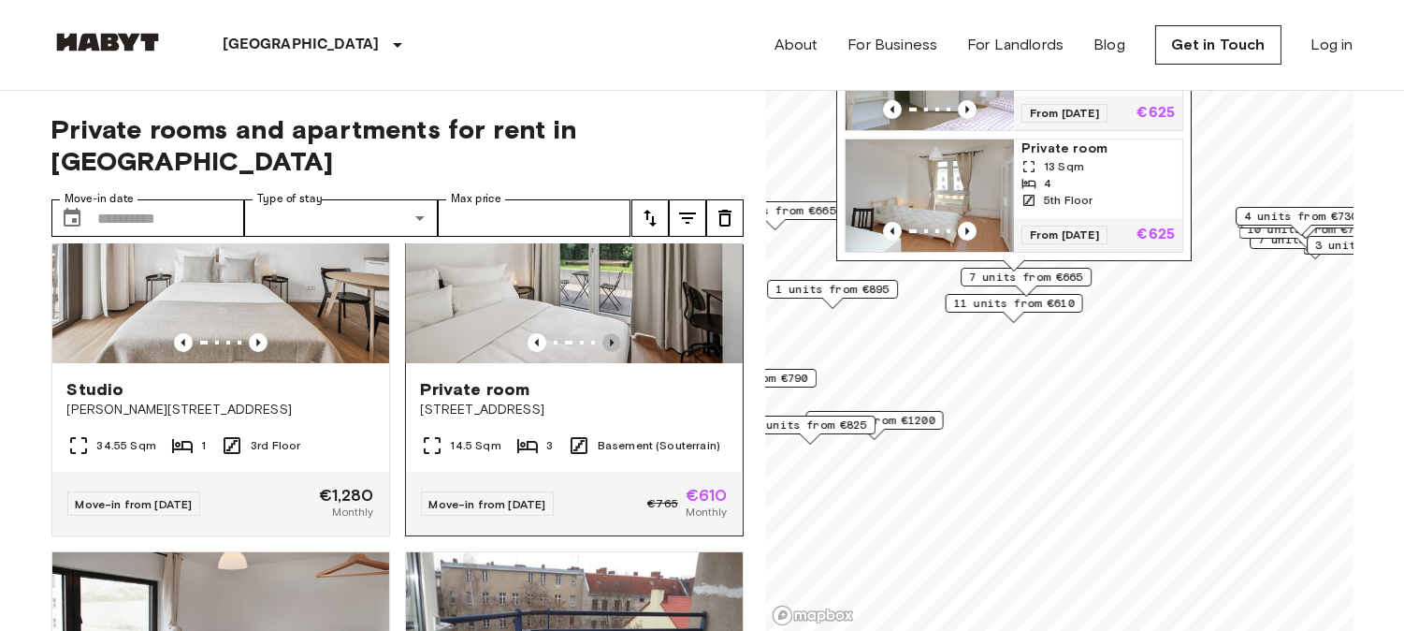
click at [603, 333] on icon "Previous image" at bounding box center [612, 342] width 19 height 19
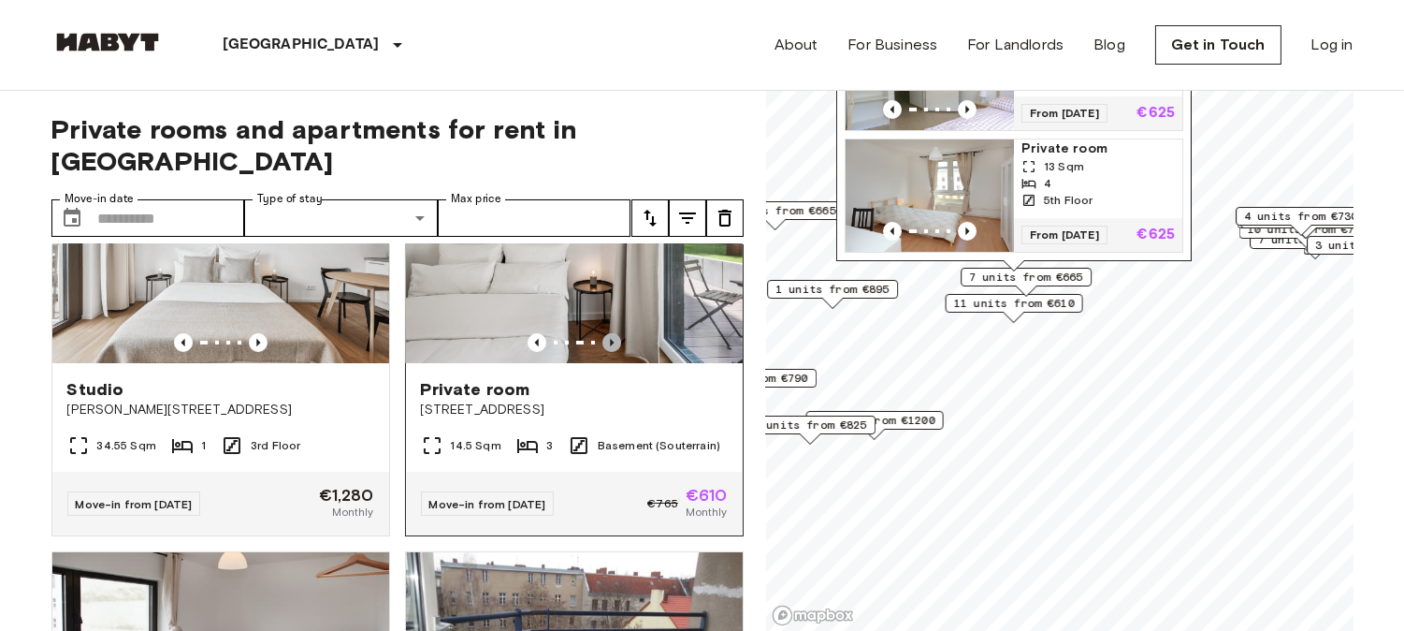
click at [603, 333] on icon "Previous image" at bounding box center [612, 342] width 19 height 19
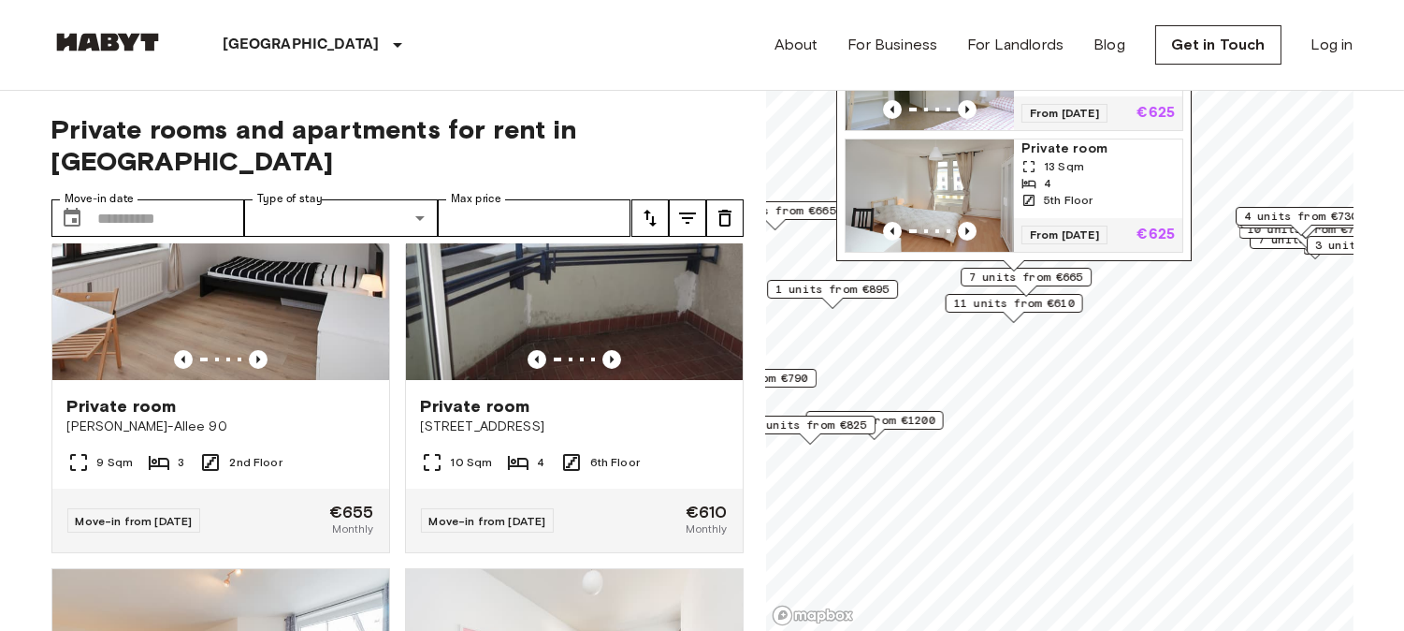
scroll to position [1351, 0]
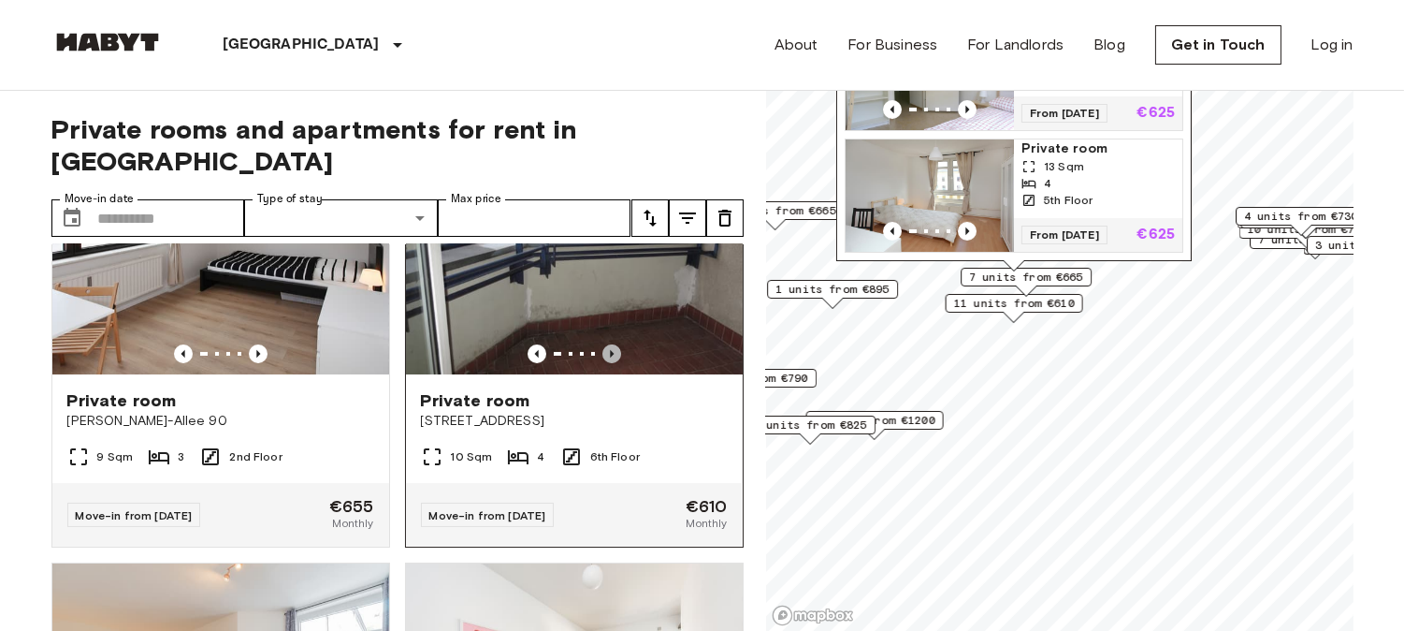
click at [610, 350] on icon "Previous image" at bounding box center [612, 353] width 4 height 7
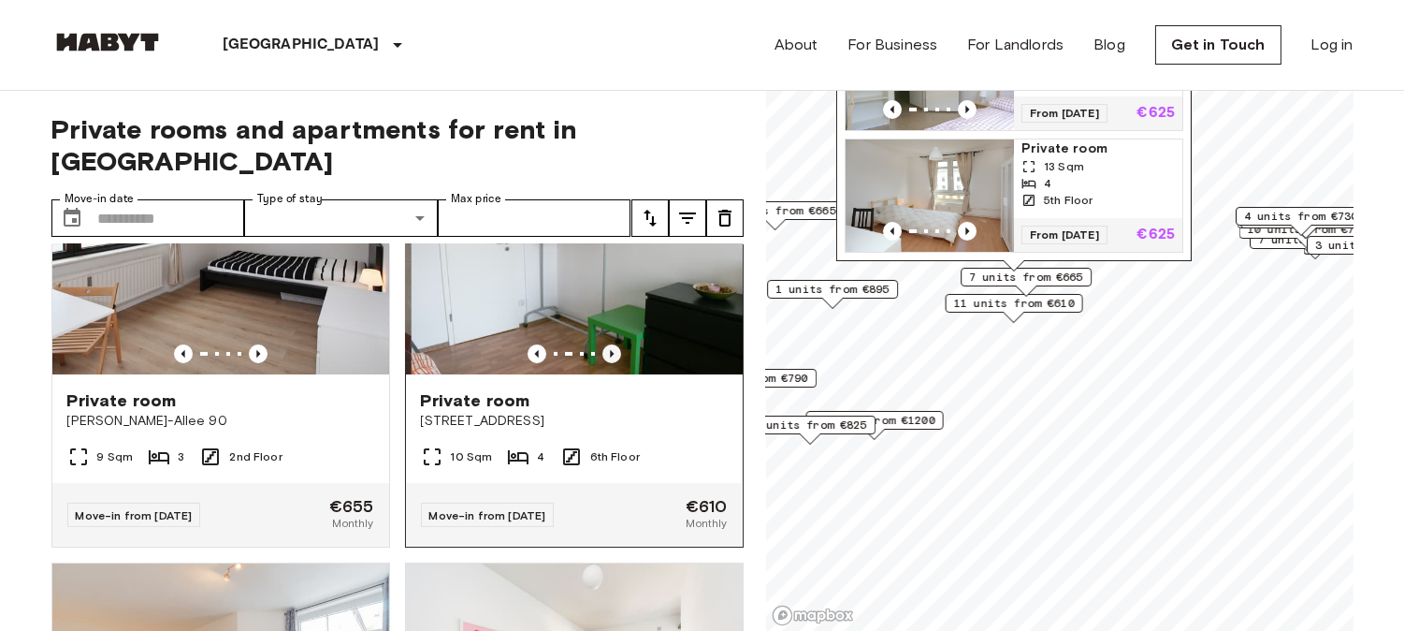
click at [610, 350] on icon "Previous image" at bounding box center [612, 353] width 4 height 7
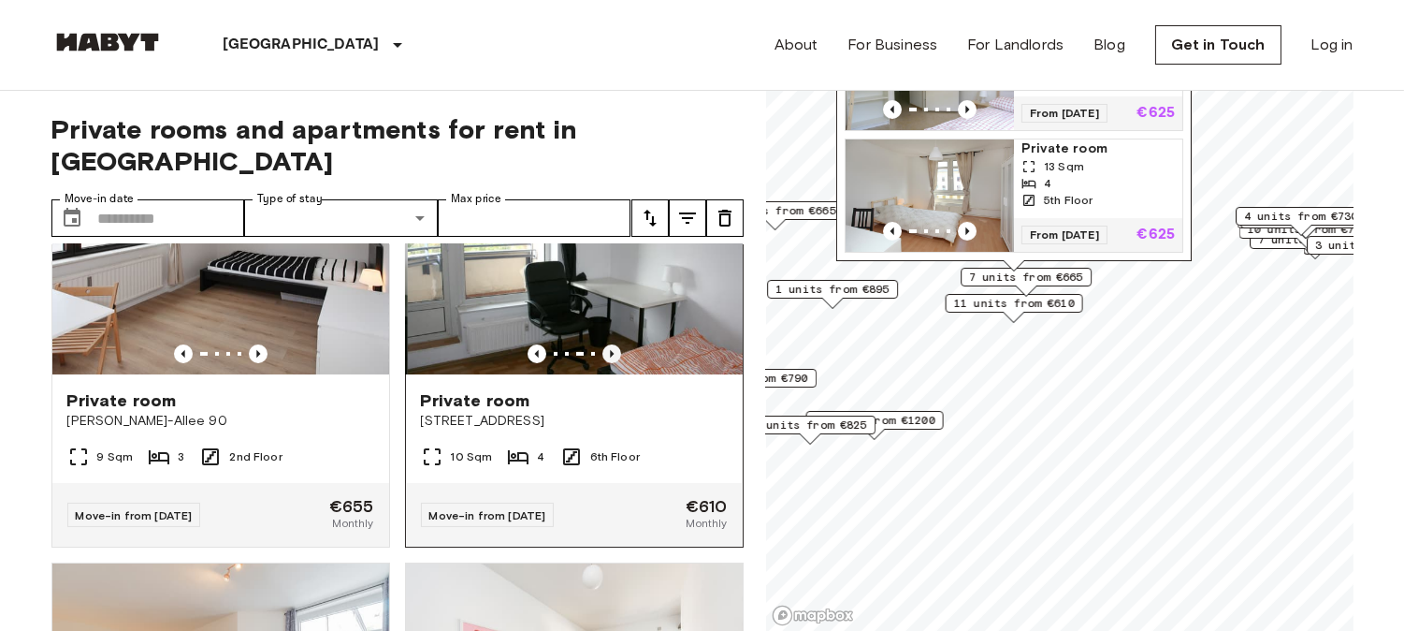
click at [610, 350] on icon "Previous image" at bounding box center [612, 353] width 4 height 7
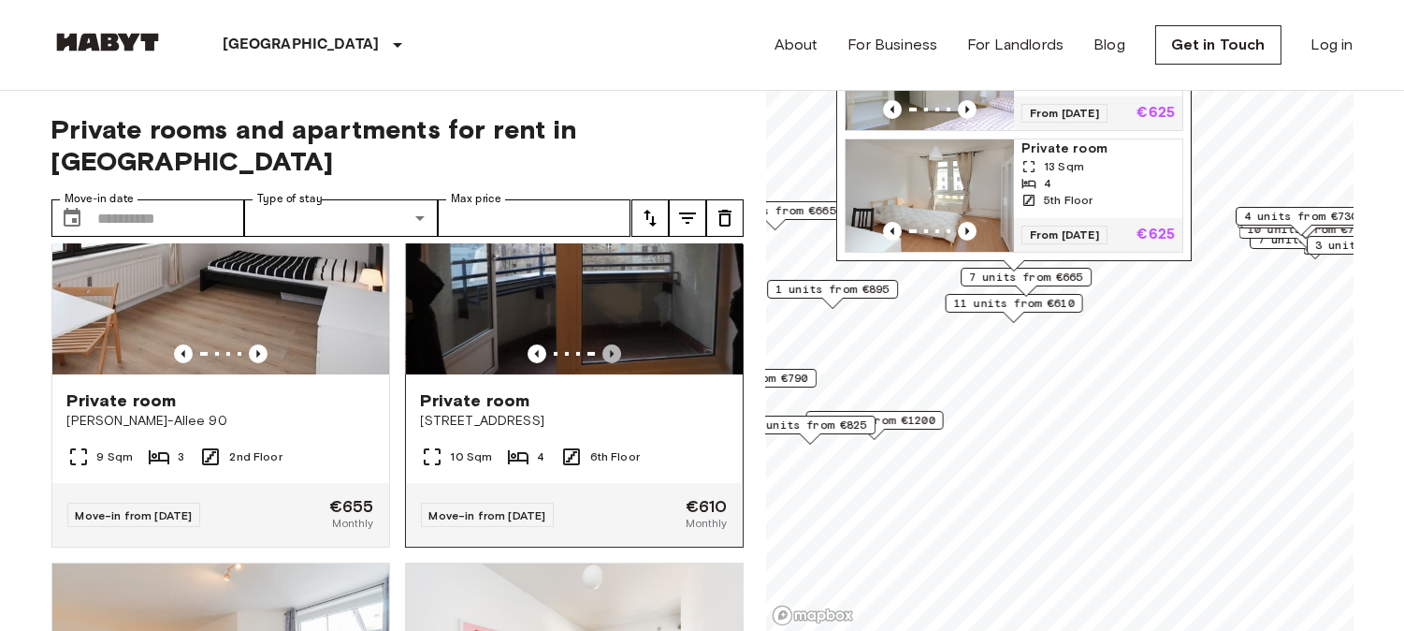
click at [610, 350] on icon "Previous image" at bounding box center [612, 353] width 4 height 7
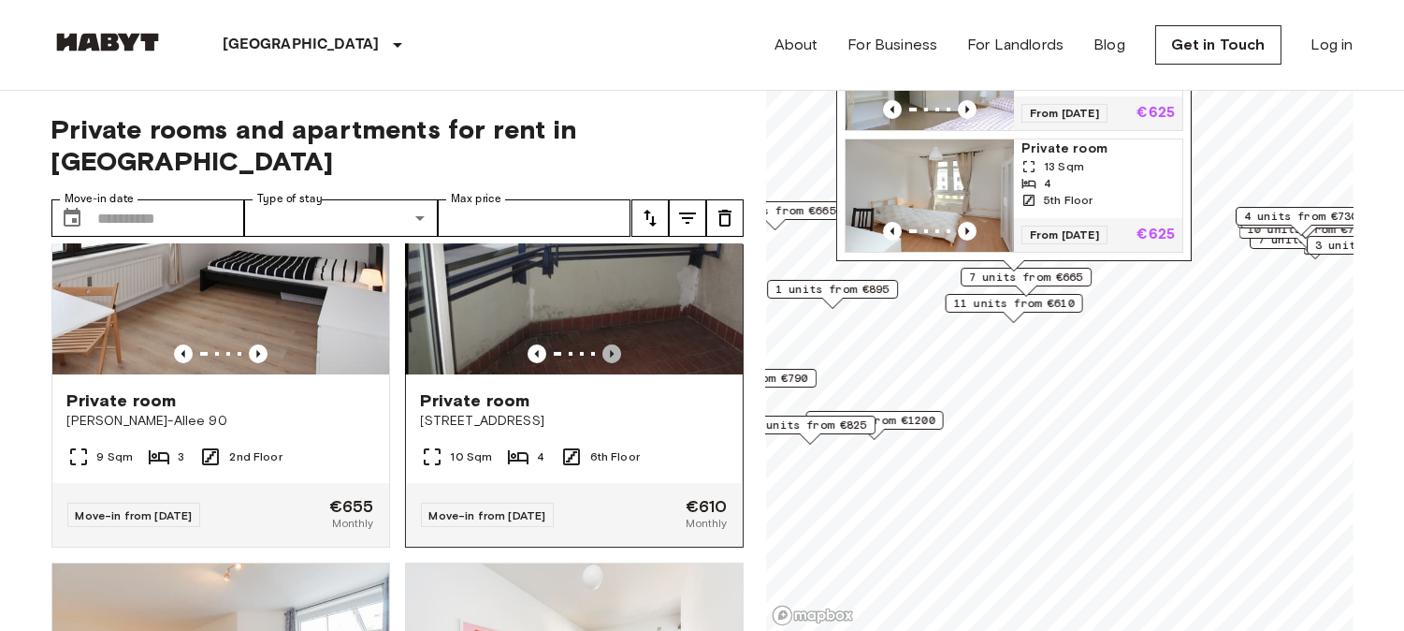
click at [610, 350] on icon "Previous image" at bounding box center [612, 353] width 4 height 7
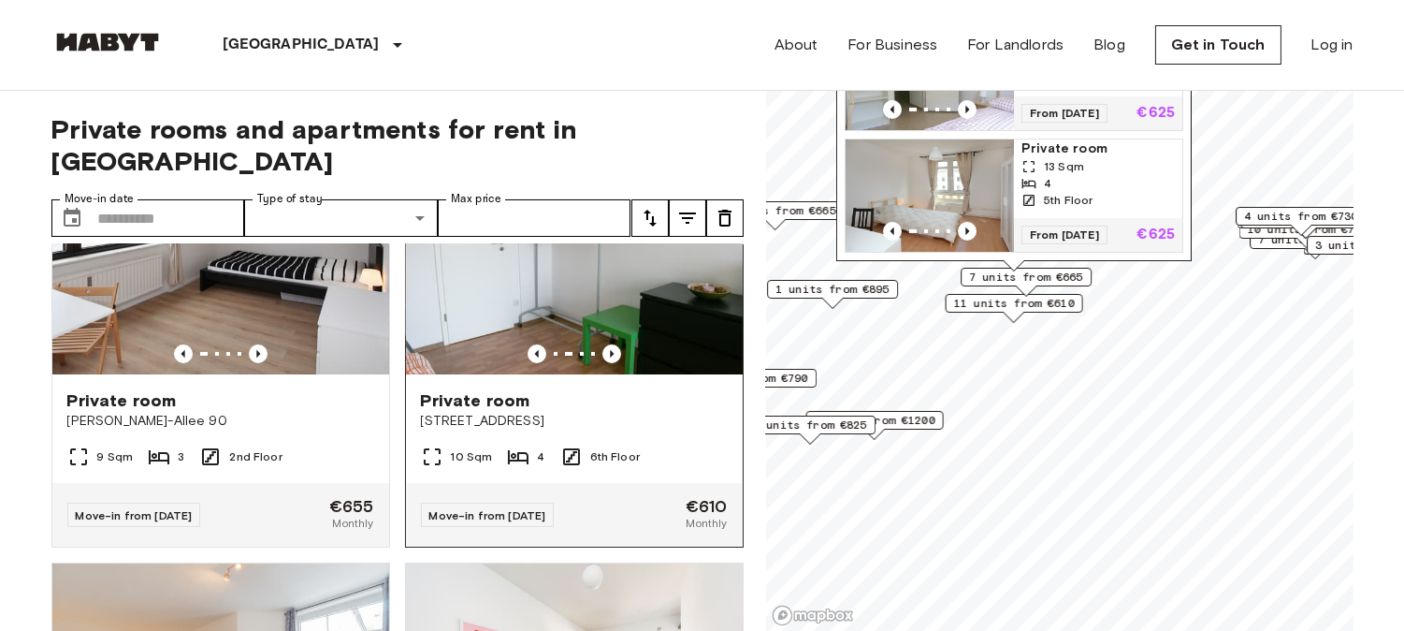
click at [643, 287] on img at bounding box center [574, 262] width 337 height 225
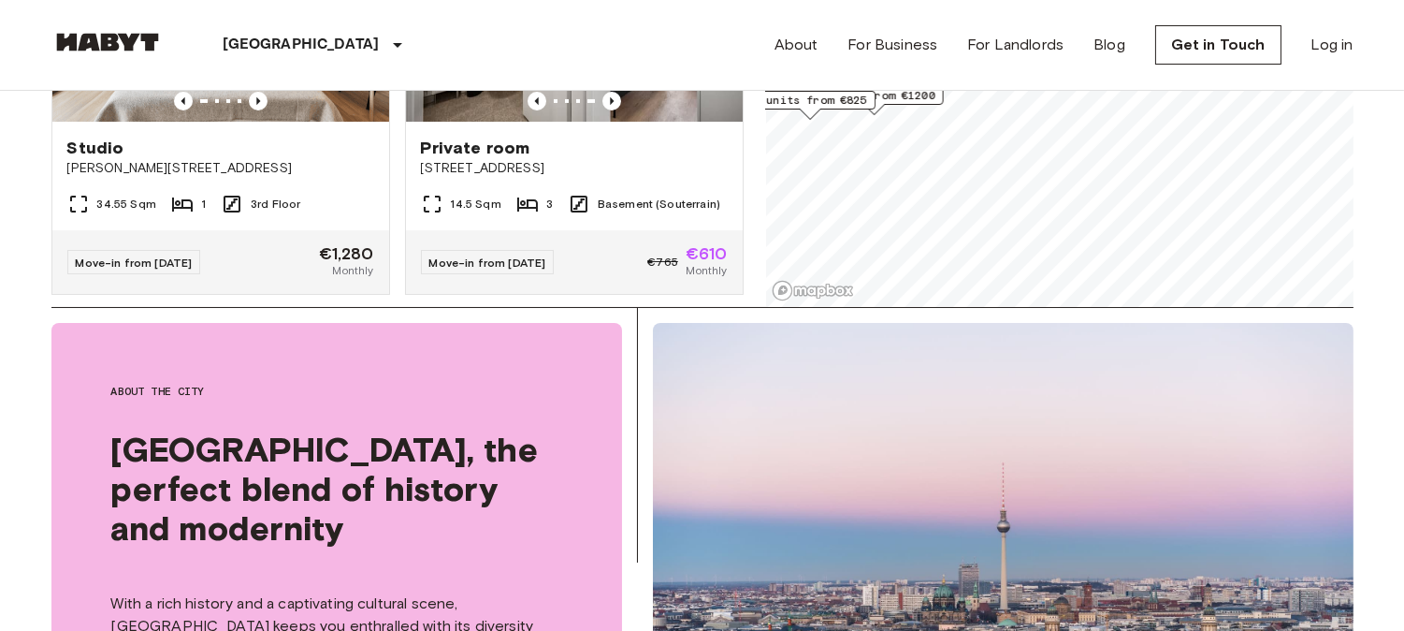
scroll to position [0, 0]
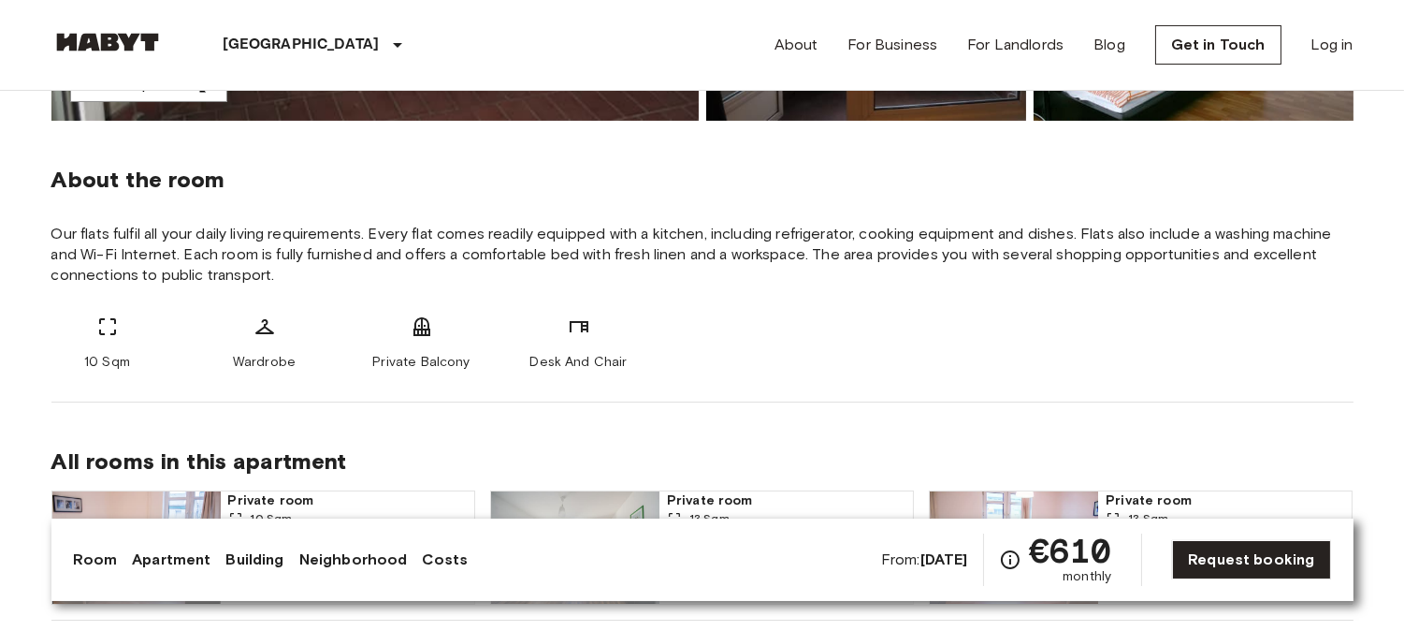
scroll to position [623, 0]
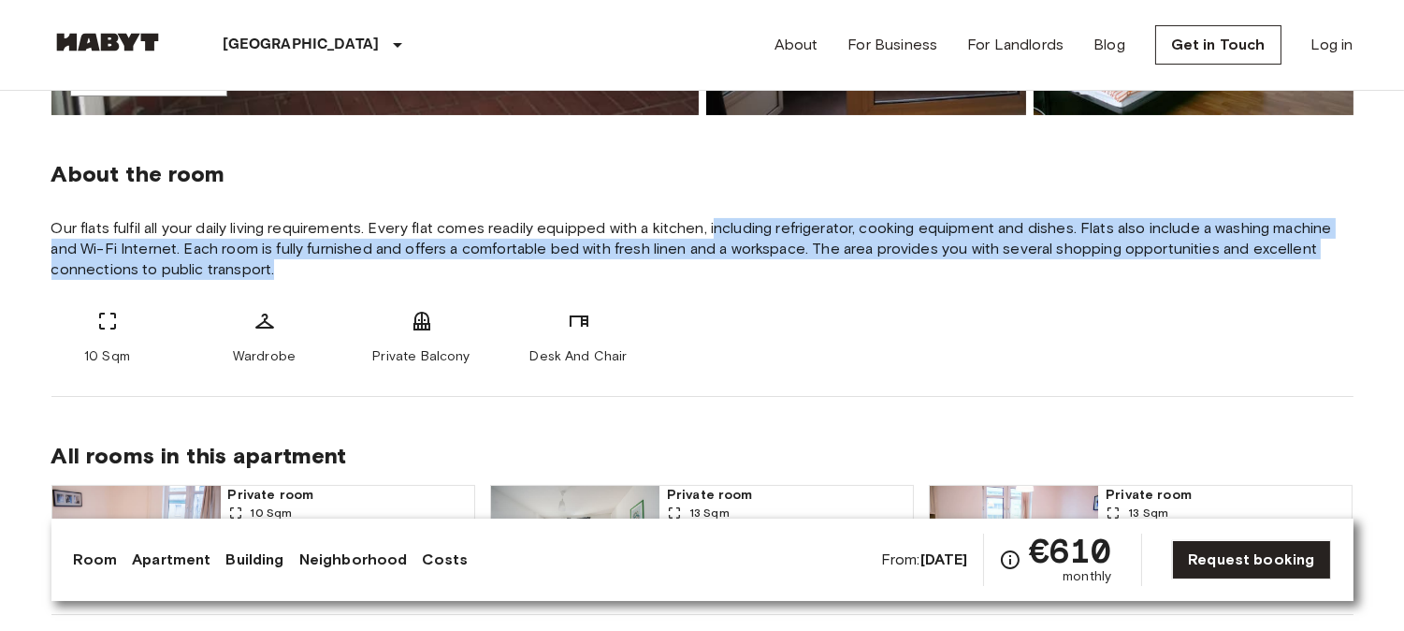
drag, startPoint x: 720, startPoint y: 232, endPoint x: 821, endPoint y: 268, distance: 106.2
click at [821, 268] on span "Our flats fulfil all your daily living requirements. Every flat comes readily e…" at bounding box center [702, 249] width 1302 height 62
click at [881, 292] on div "About the room Our flats fulfil all your daily living requirements. Every flat …" at bounding box center [702, 256] width 1302 height 282
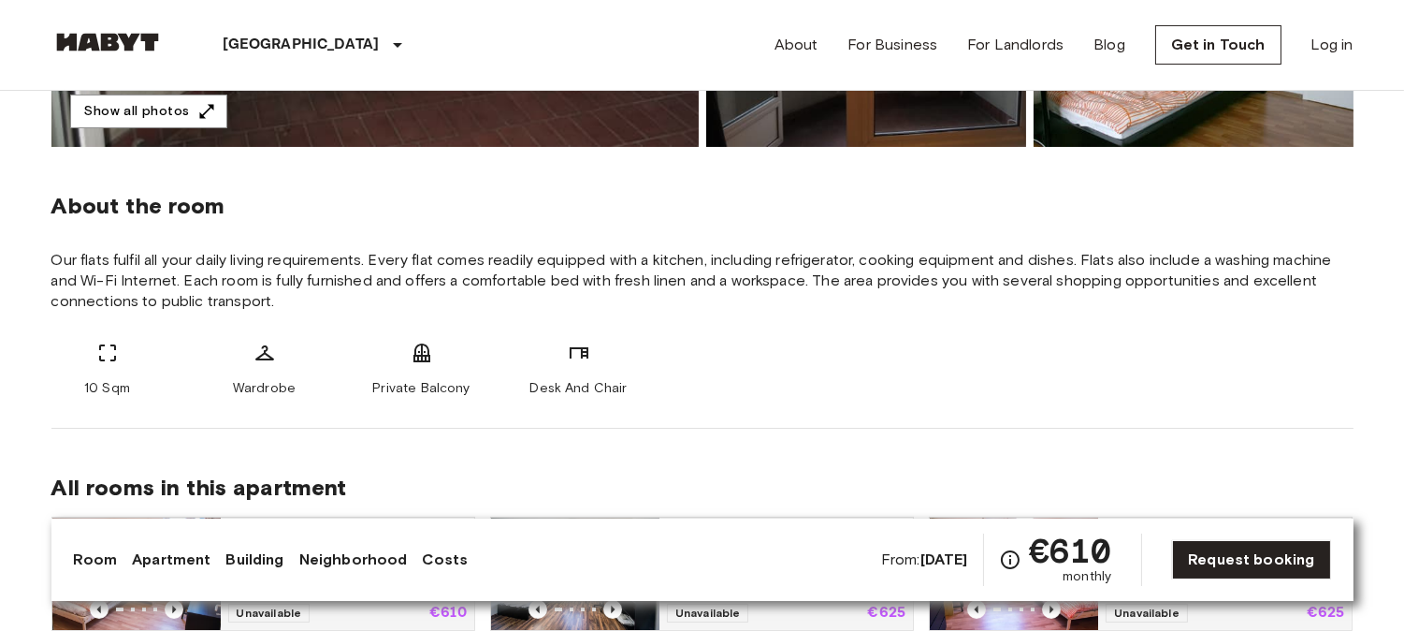
scroll to position [603, 0]
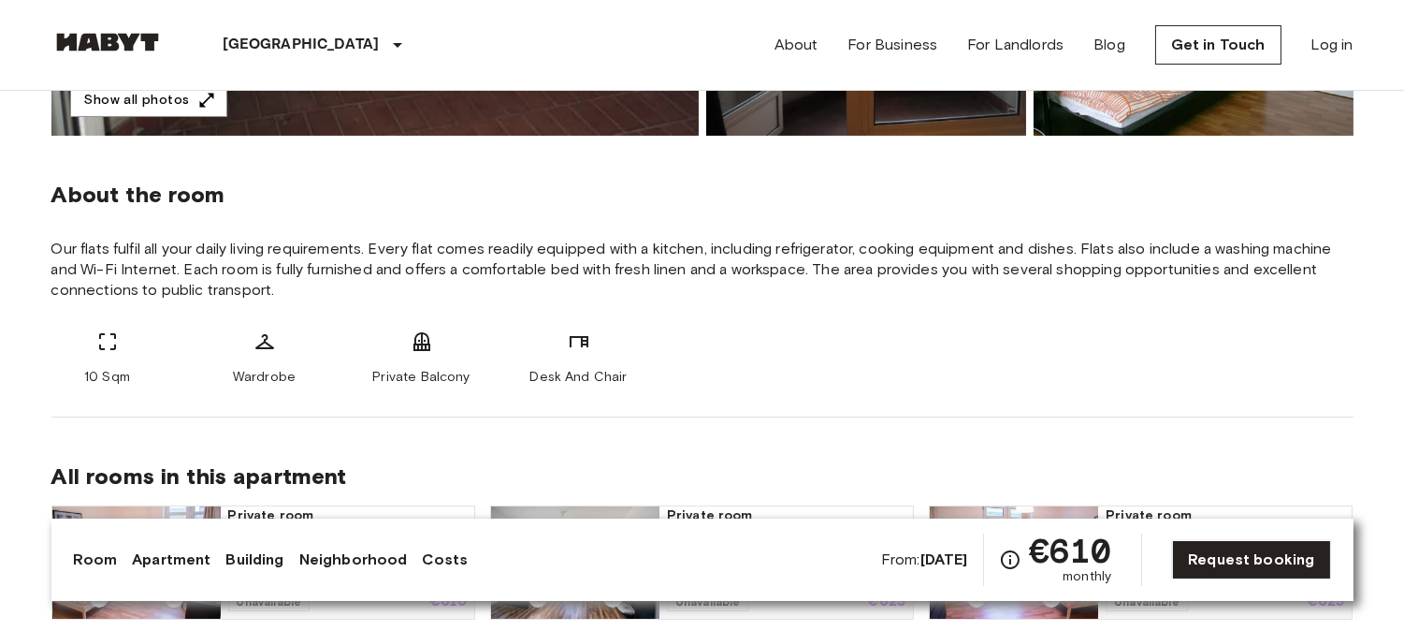
click at [786, 311] on div "About the room Our flats fulfil all your daily living requirements. Every flat …" at bounding box center [702, 277] width 1302 height 282
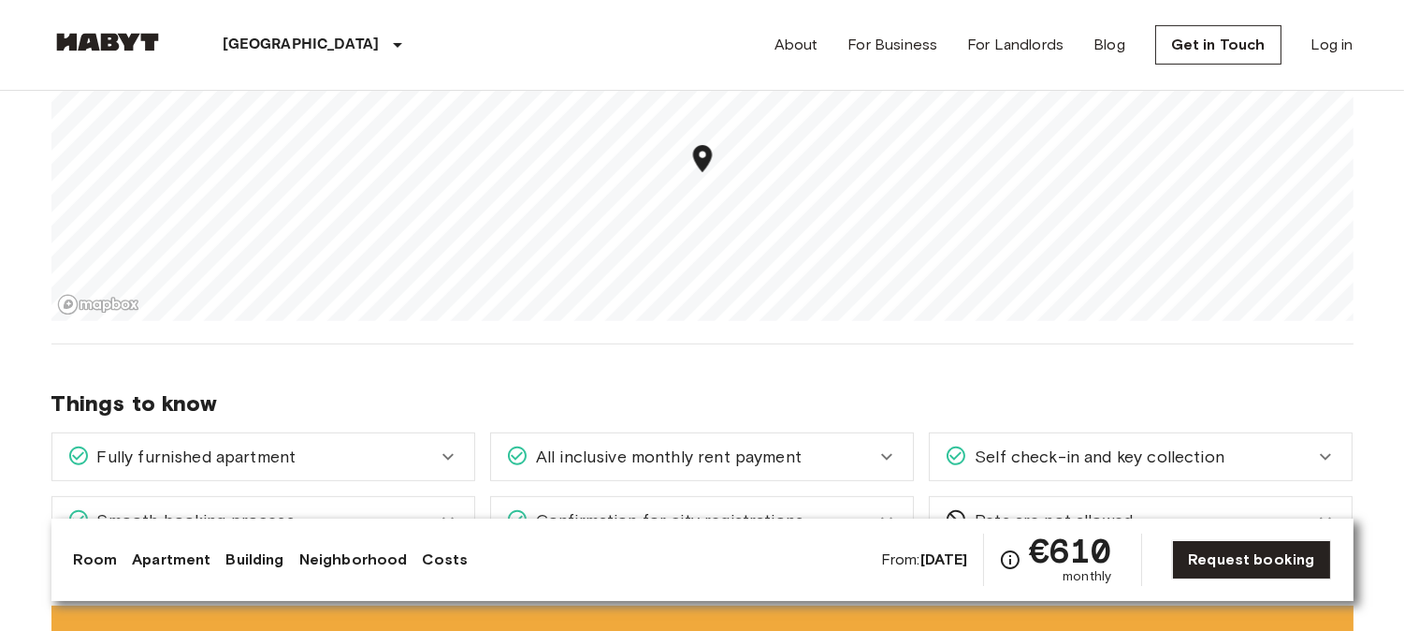
scroll to position [1275, 0]
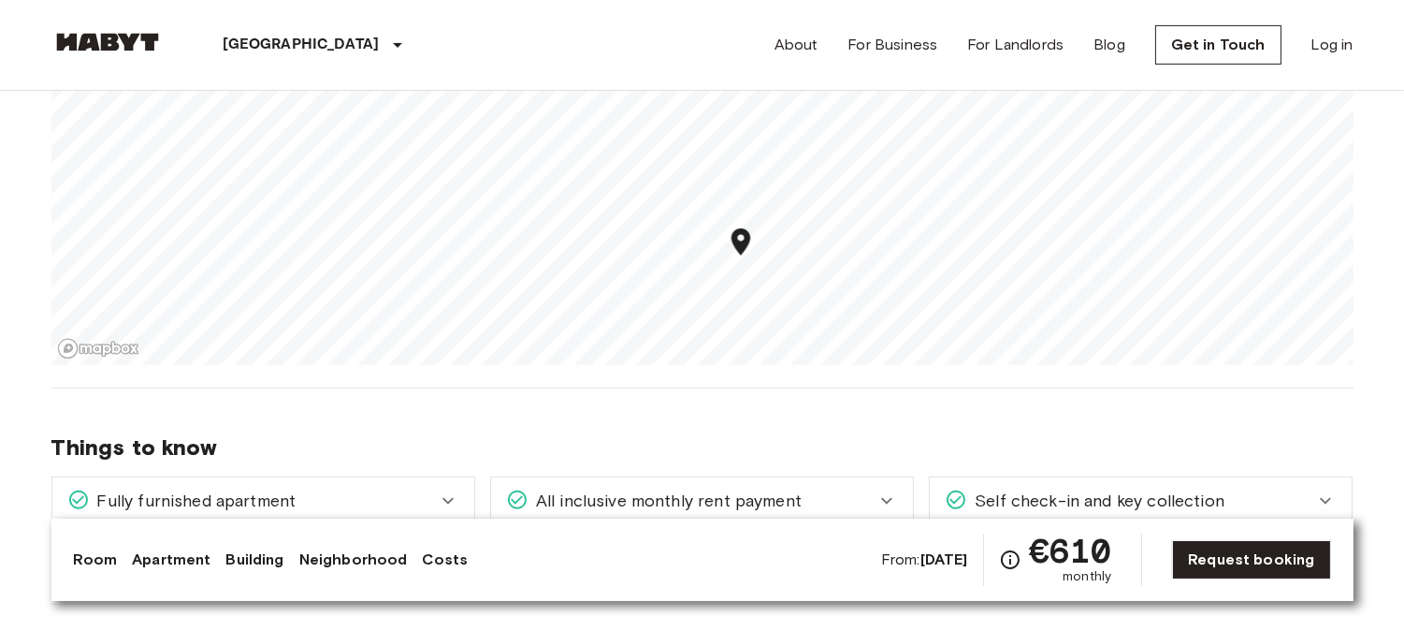
click at [742, 427] on div "Things to know Fully furnished apartment All you need to do is pack your clothe…" at bounding box center [702, 496] width 1302 height 216
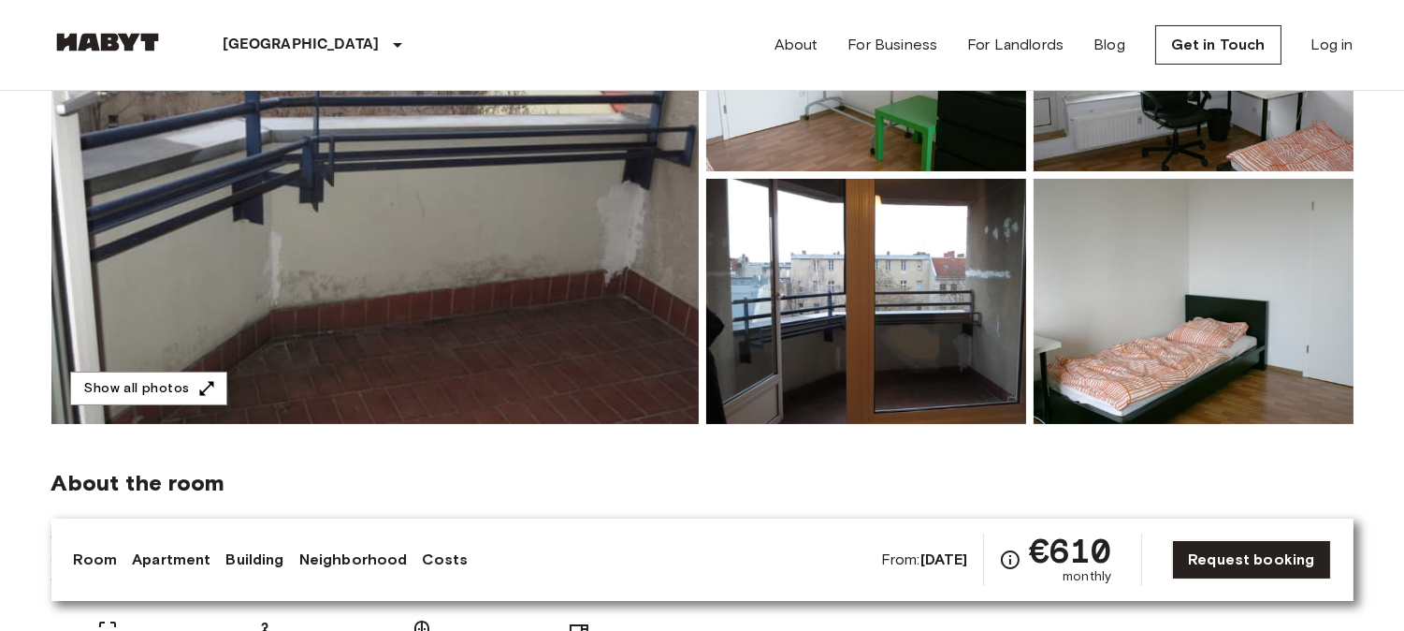
scroll to position [340, 0]
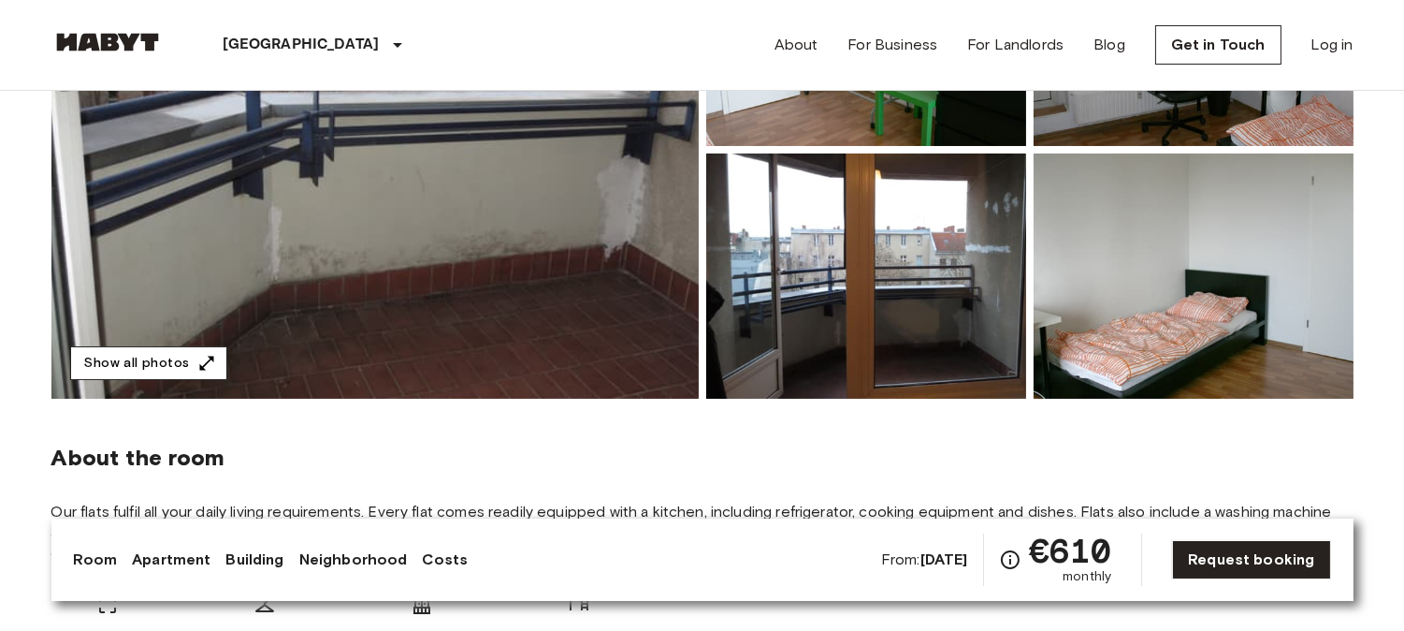
click at [179, 357] on button "Show all photos" at bounding box center [148, 363] width 157 height 35
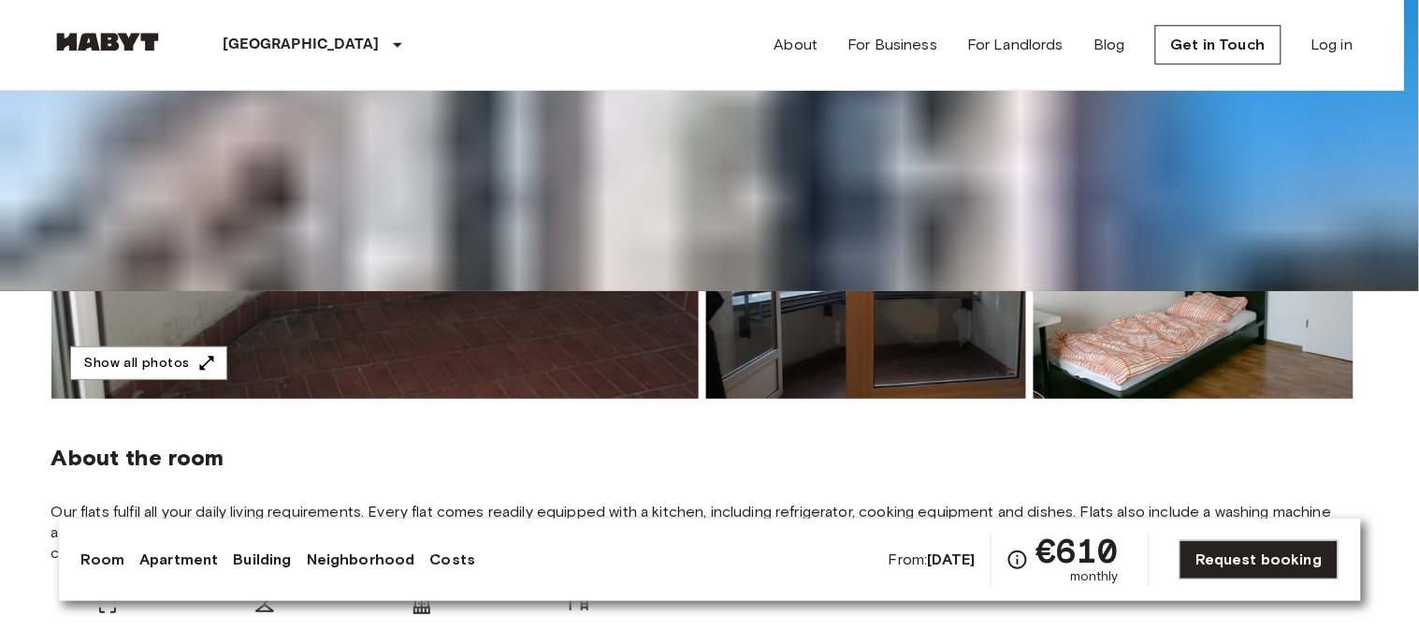
drag, startPoint x: 1394, startPoint y: 288, endPoint x: 1377, endPoint y: 47, distance: 242.0
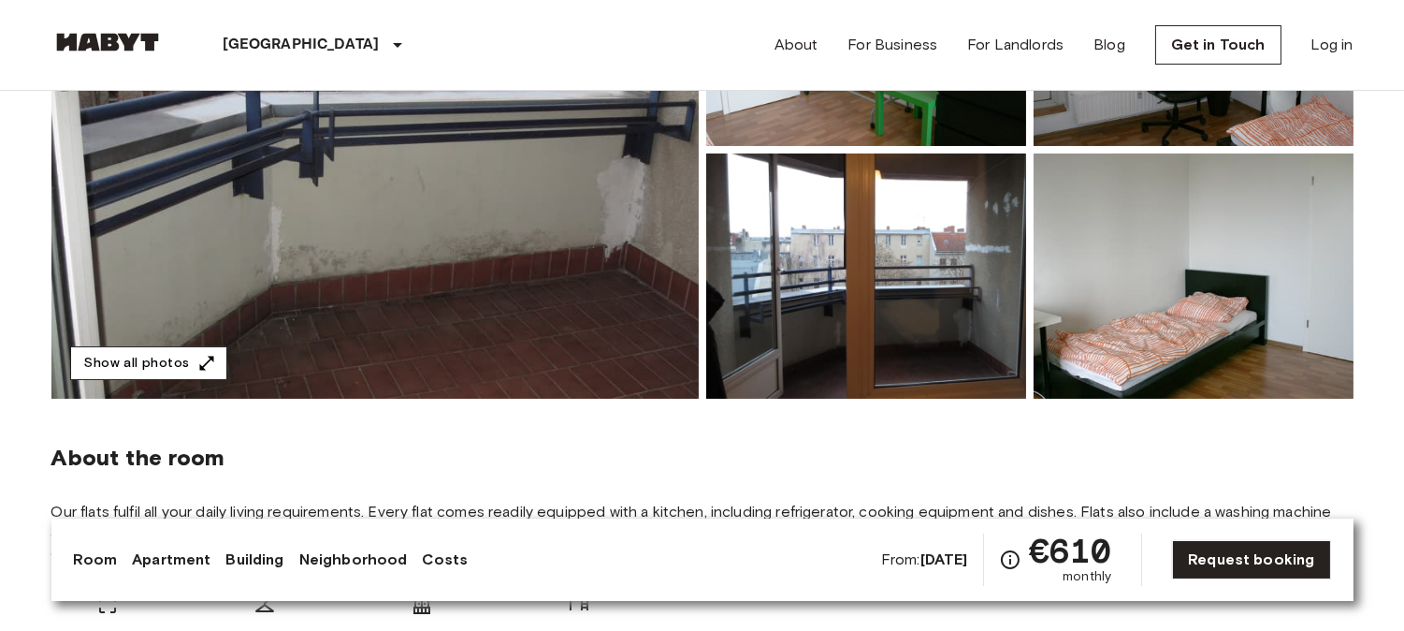
click at [150, 362] on button "Show all photos" at bounding box center [148, 363] width 157 height 35
